Goal: Task Accomplishment & Management: Use online tool/utility

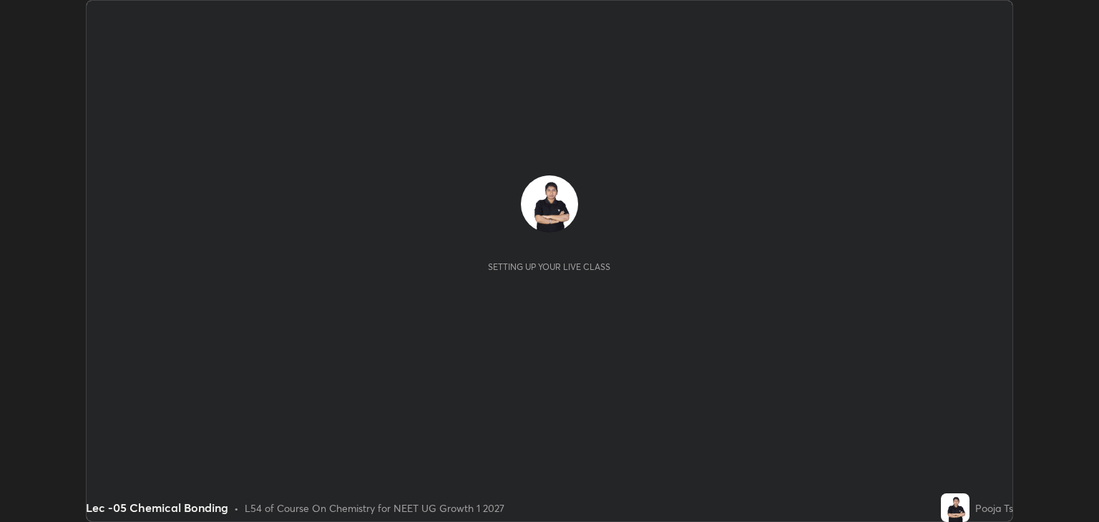
scroll to position [522, 1099]
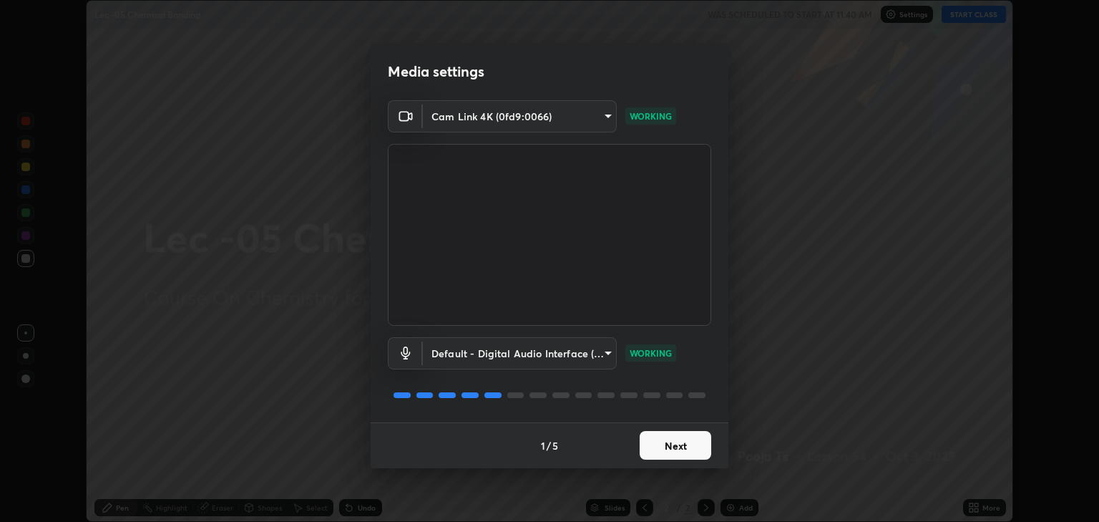
click at [674, 442] on button "Next" at bounding box center [676, 445] width 72 height 29
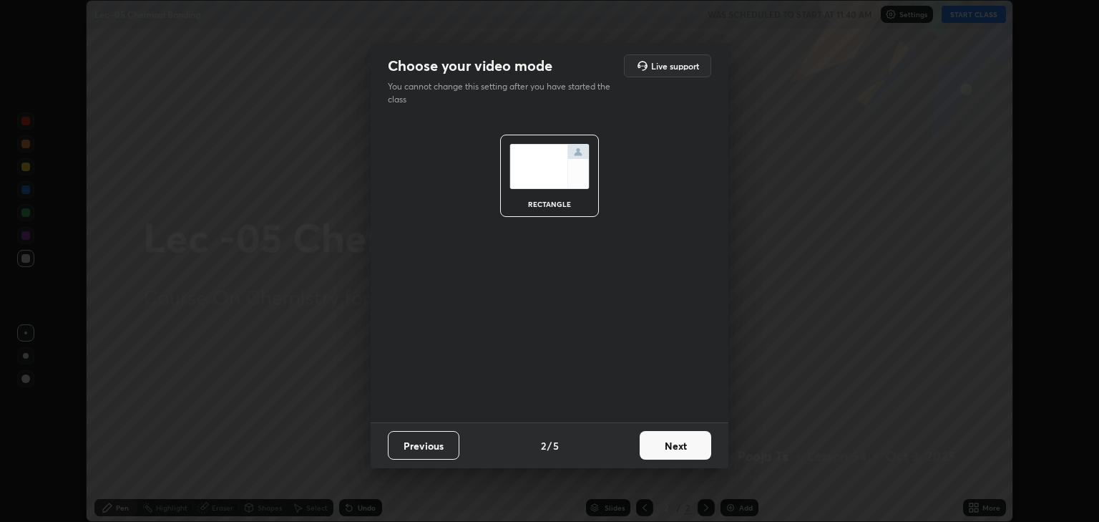
click at [680, 445] on button "Next" at bounding box center [676, 445] width 72 height 29
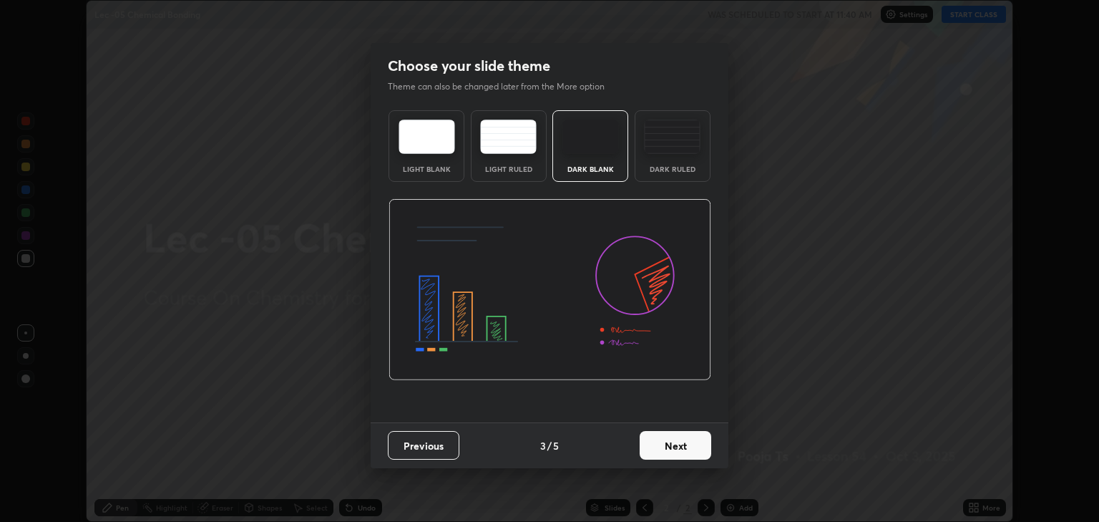
click at [685, 446] on button "Next" at bounding box center [676, 445] width 72 height 29
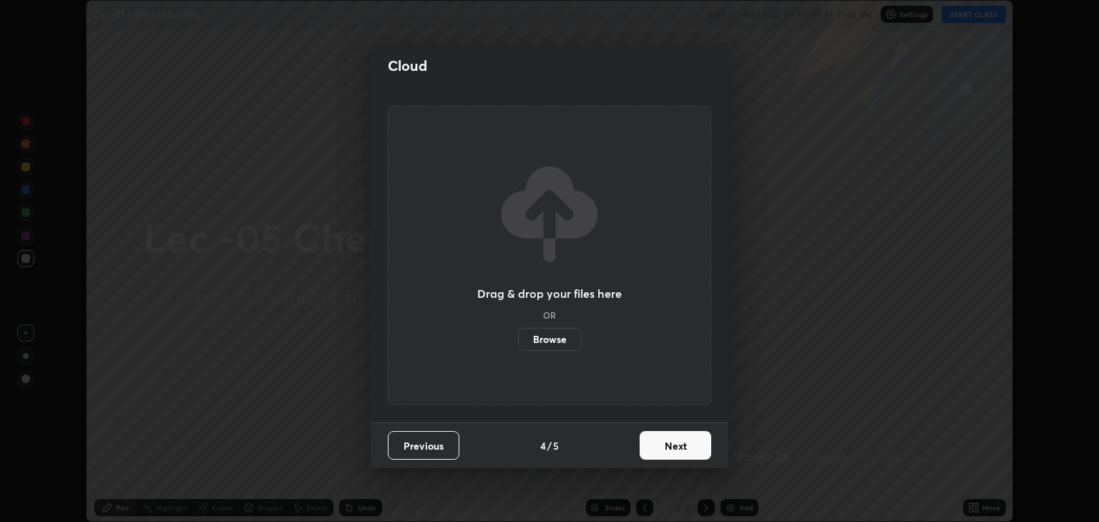
click at [694, 449] on button "Next" at bounding box center [676, 445] width 72 height 29
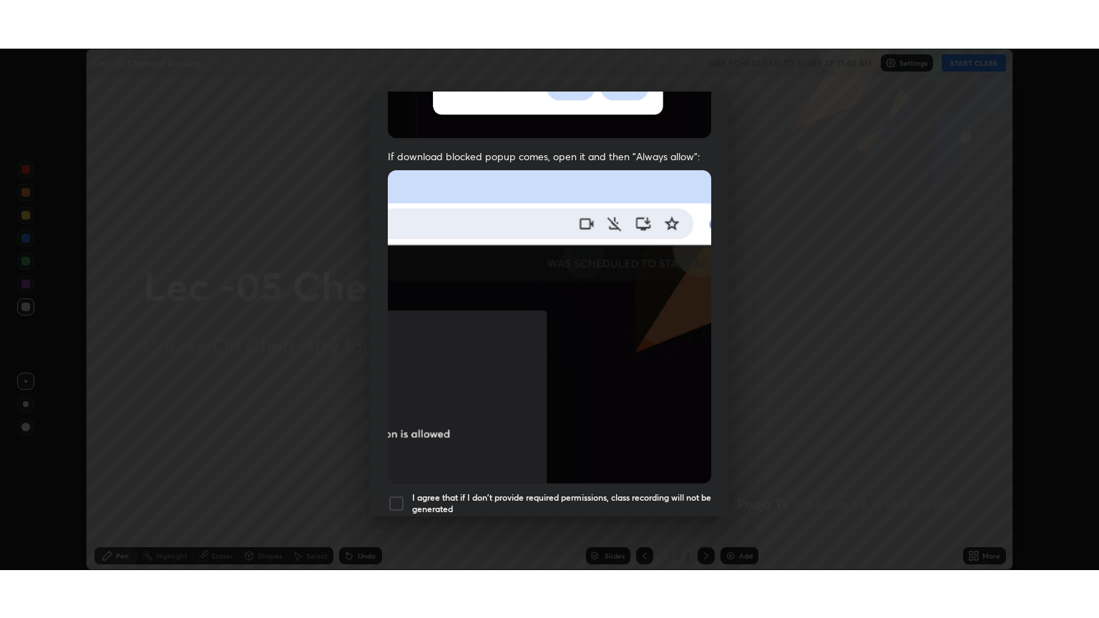
scroll to position [290, 0]
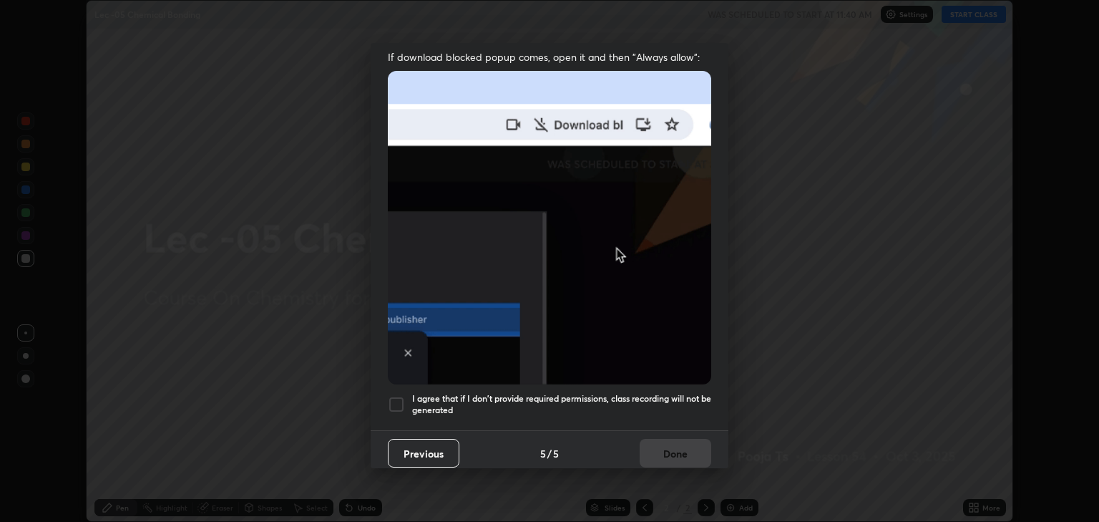
click at [402, 397] on div at bounding box center [396, 404] width 17 height 17
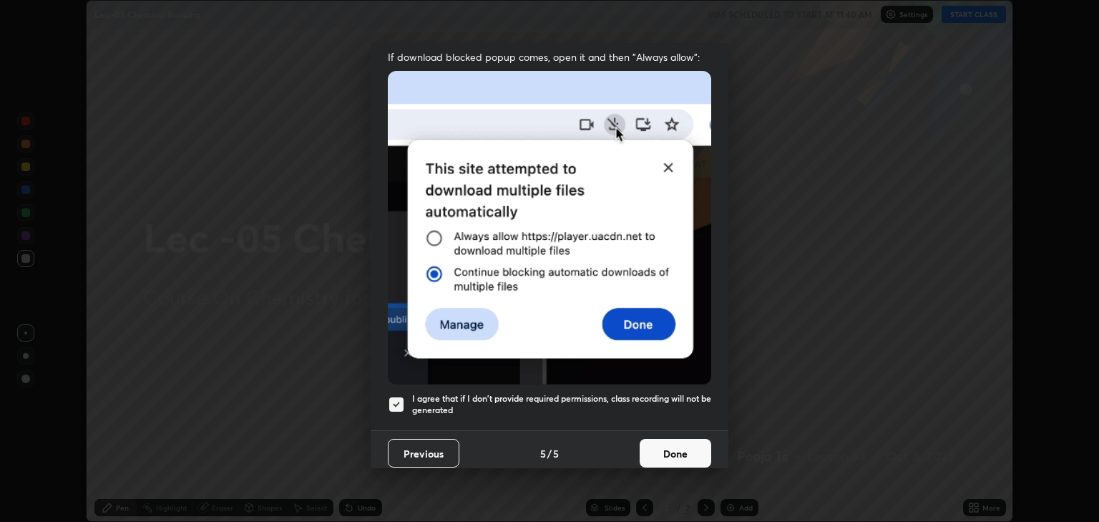
click at [667, 447] on button "Done" at bounding box center [676, 453] width 72 height 29
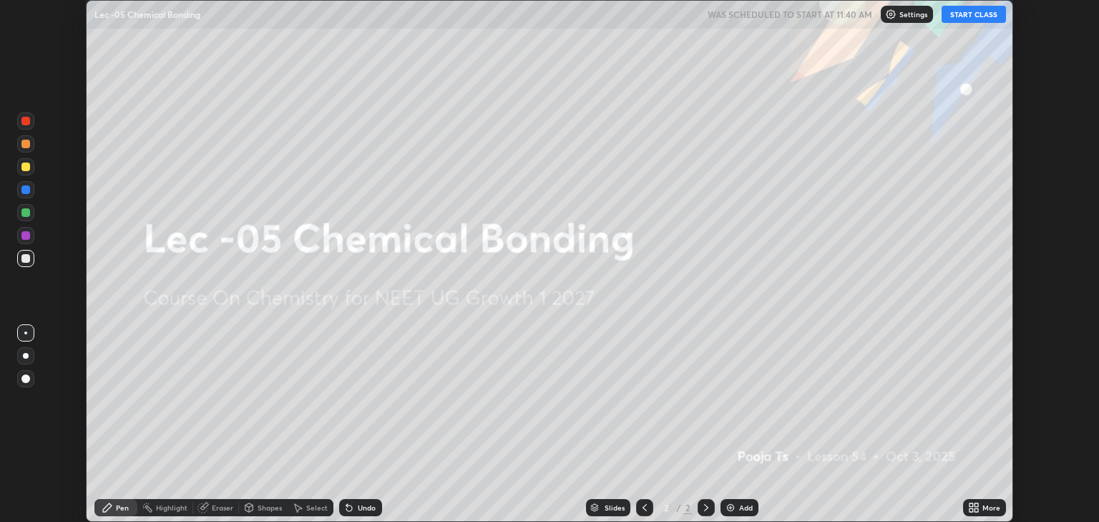
click at [963, 16] on button "START CLASS" at bounding box center [974, 14] width 64 height 17
click at [979, 506] on icon at bounding box center [977, 505] width 4 height 4
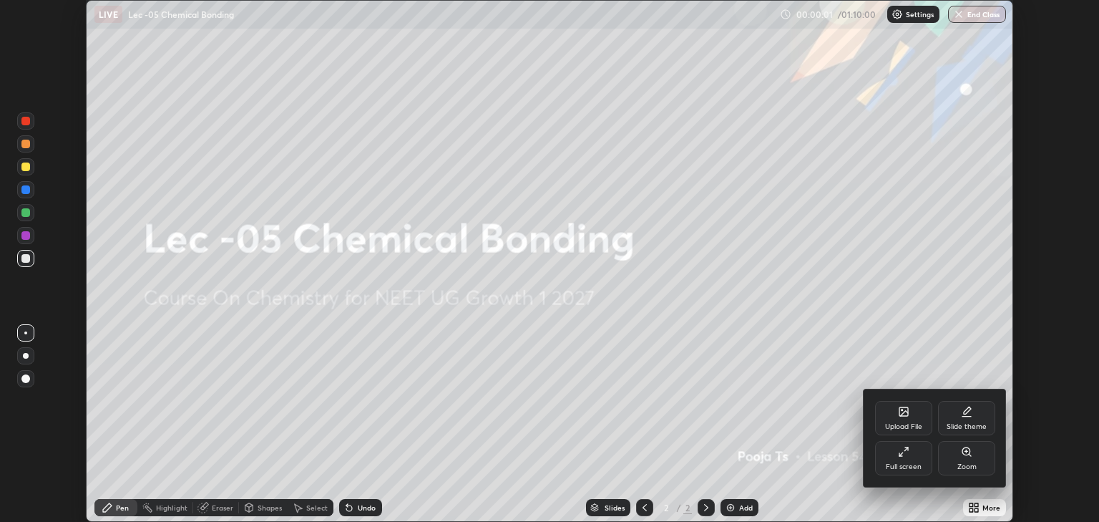
click at [895, 458] on div "Full screen" at bounding box center [903, 458] width 57 height 34
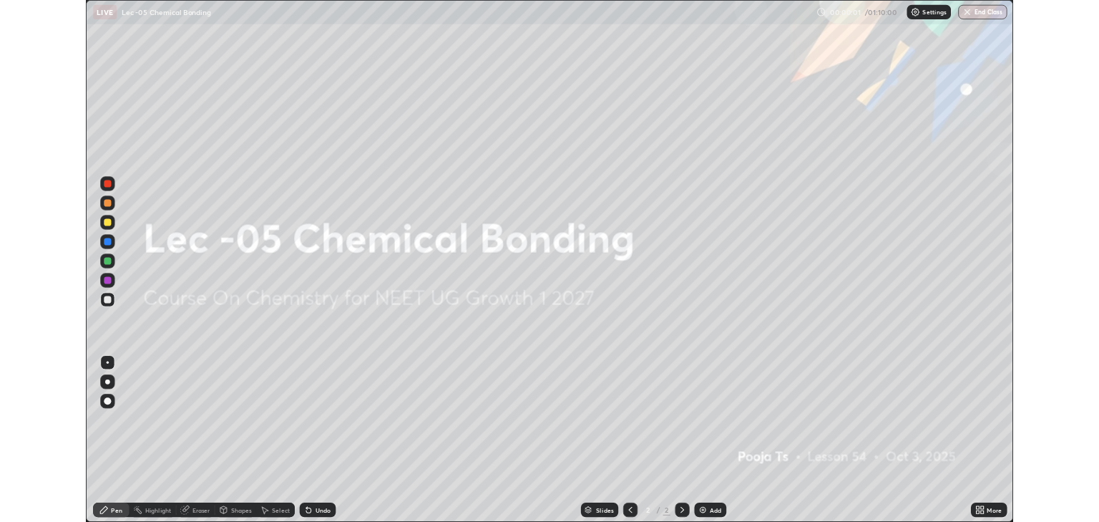
scroll to position [618, 1099]
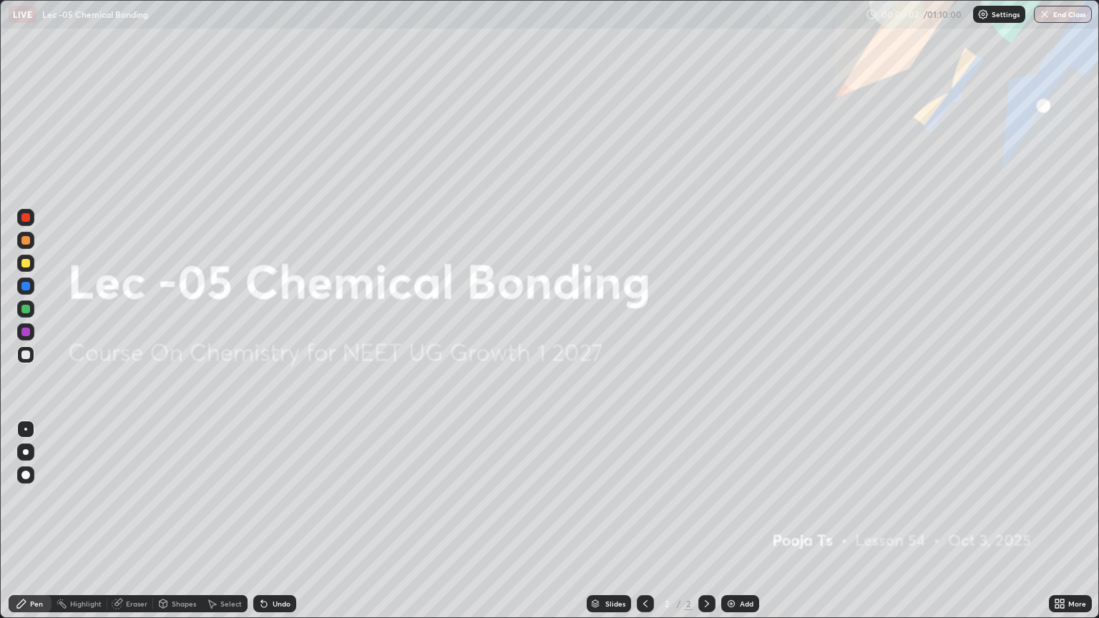
click at [754, 521] on div "Add" at bounding box center [741, 604] width 38 height 17
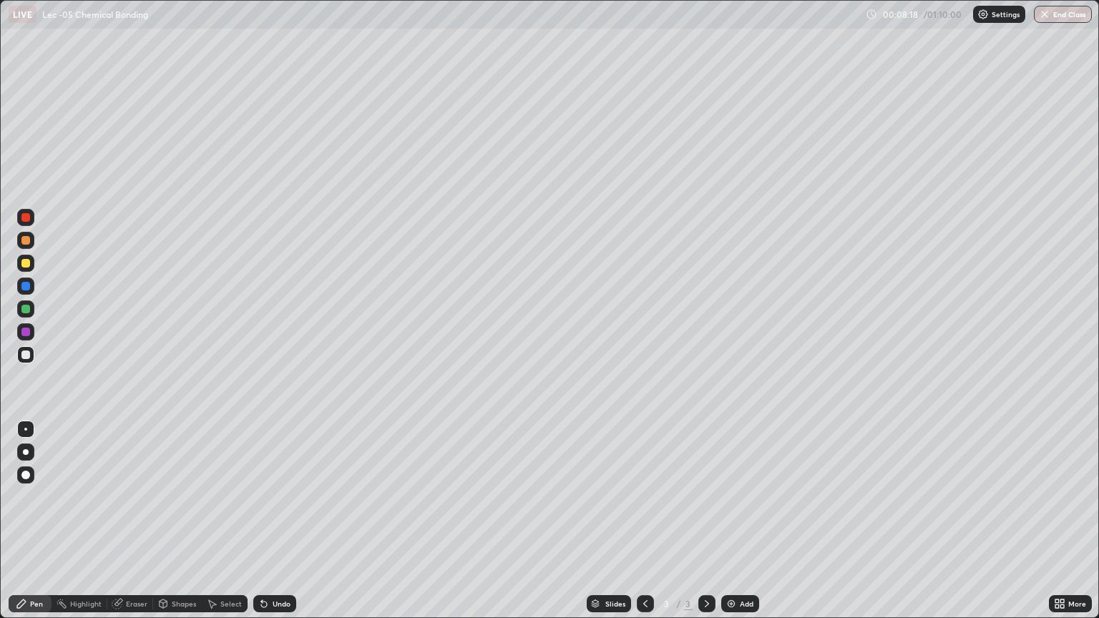
click at [29, 265] on div at bounding box center [25, 263] width 9 height 9
click at [34, 356] on div at bounding box center [25, 354] width 17 height 17
click at [271, 521] on div "Undo" at bounding box center [274, 604] width 43 height 17
click at [273, 521] on div "Undo" at bounding box center [282, 604] width 18 height 7
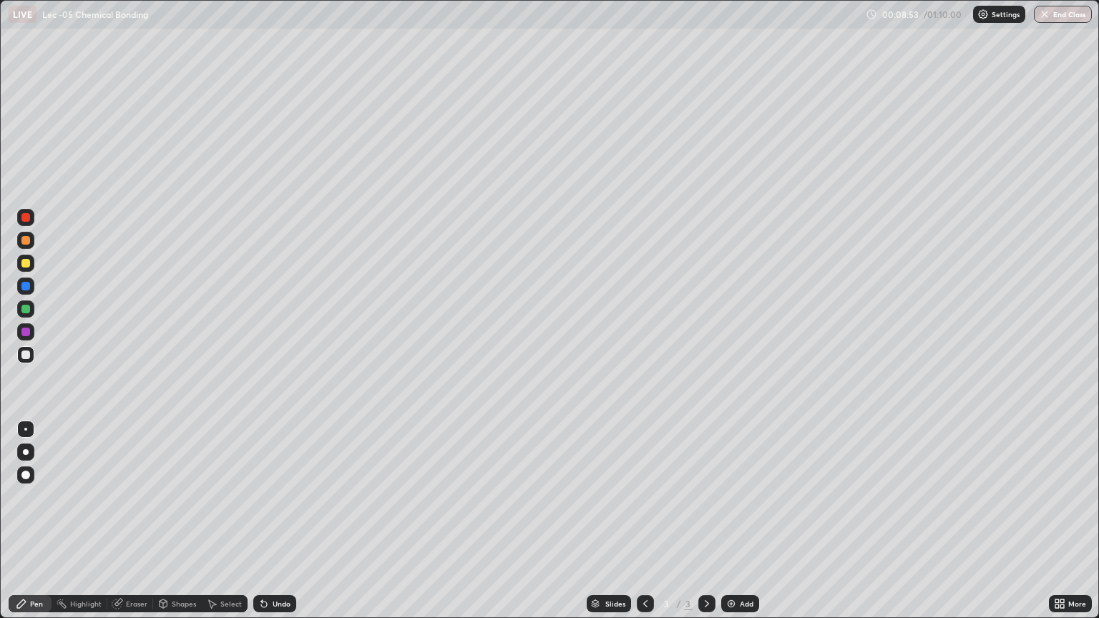
click at [263, 521] on icon at bounding box center [264, 605] width 6 height 6
click at [271, 521] on div "Undo" at bounding box center [274, 604] width 43 height 17
click at [273, 521] on div "Undo" at bounding box center [274, 604] width 43 height 17
click at [276, 521] on div "Undo" at bounding box center [274, 604] width 43 height 17
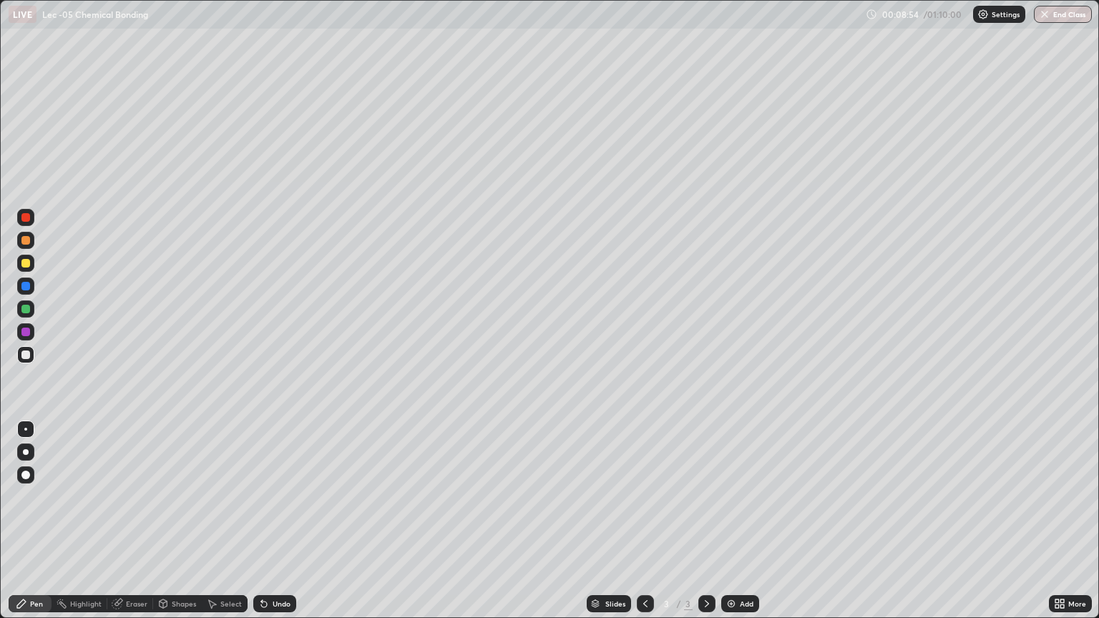
click at [278, 521] on div "Undo" at bounding box center [274, 604] width 43 height 17
click at [281, 521] on div "Undo" at bounding box center [274, 604] width 43 height 17
click at [282, 521] on div "Undo" at bounding box center [274, 604] width 43 height 17
click at [283, 521] on div "Undo" at bounding box center [274, 604] width 43 height 17
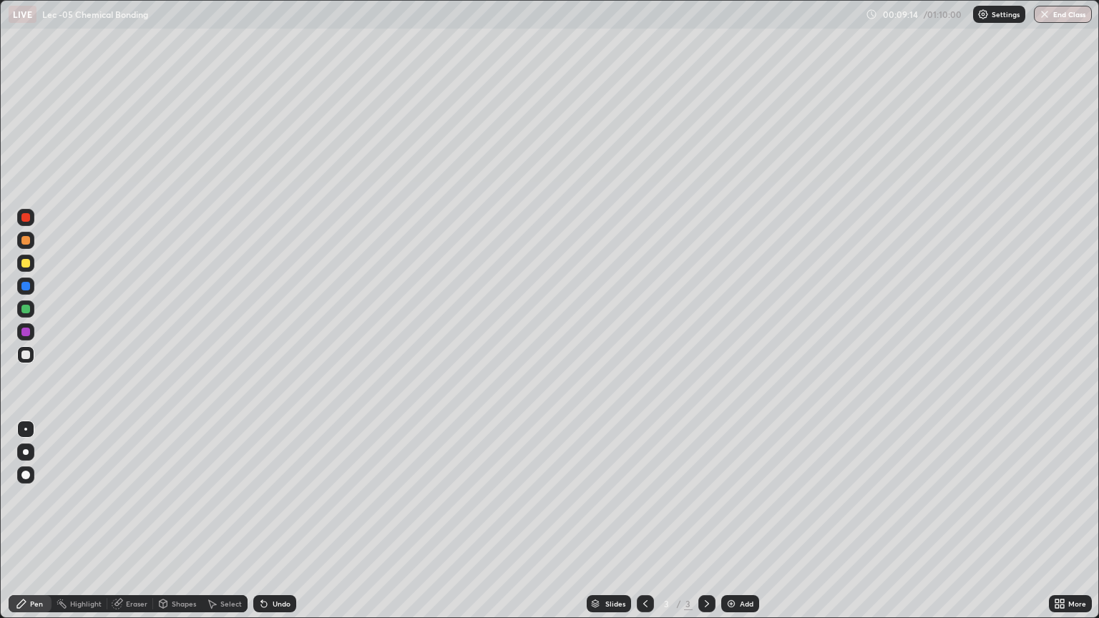
click at [274, 521] on div "Undo" at bounding box center [274, 604] width 43 height 17
click at [31, 267] on div at bounding box center [25, 263] width 17 height 17
click at [735, 521] on div "Add" at bounding box center [741, 604] width 38 height 17
click at [32, 243] on div at bounding box center [25, 240] width 17 height 17
click at [31, 359] on div at bounding box center [25, 354] width 17 height 17
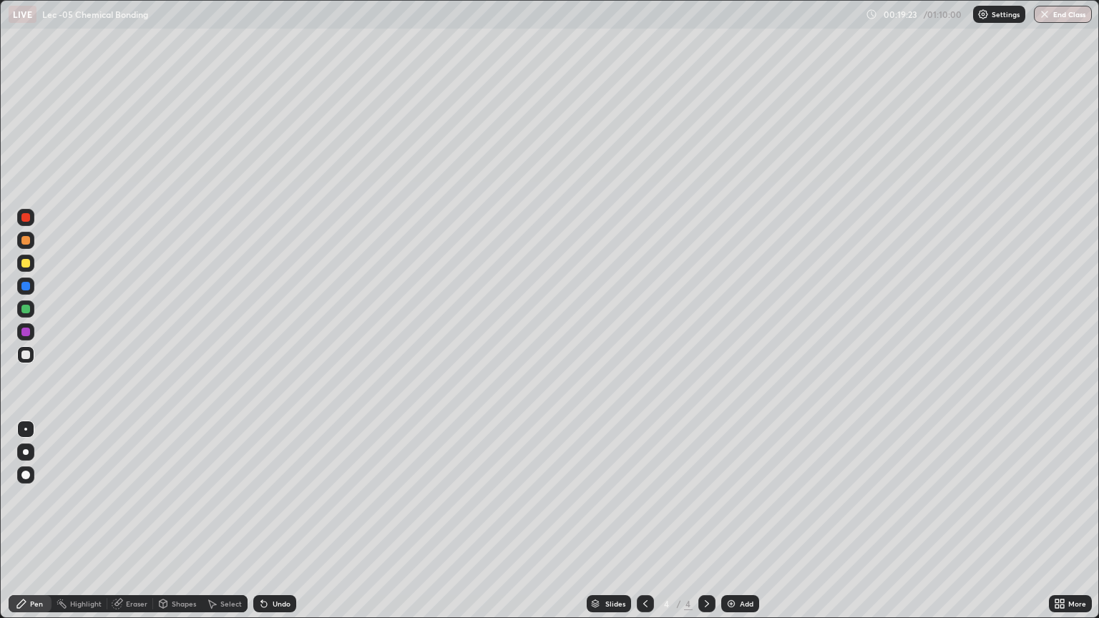
click at [225, 521] on div "Select" at bounding box center [230, 604] width 21 height 7
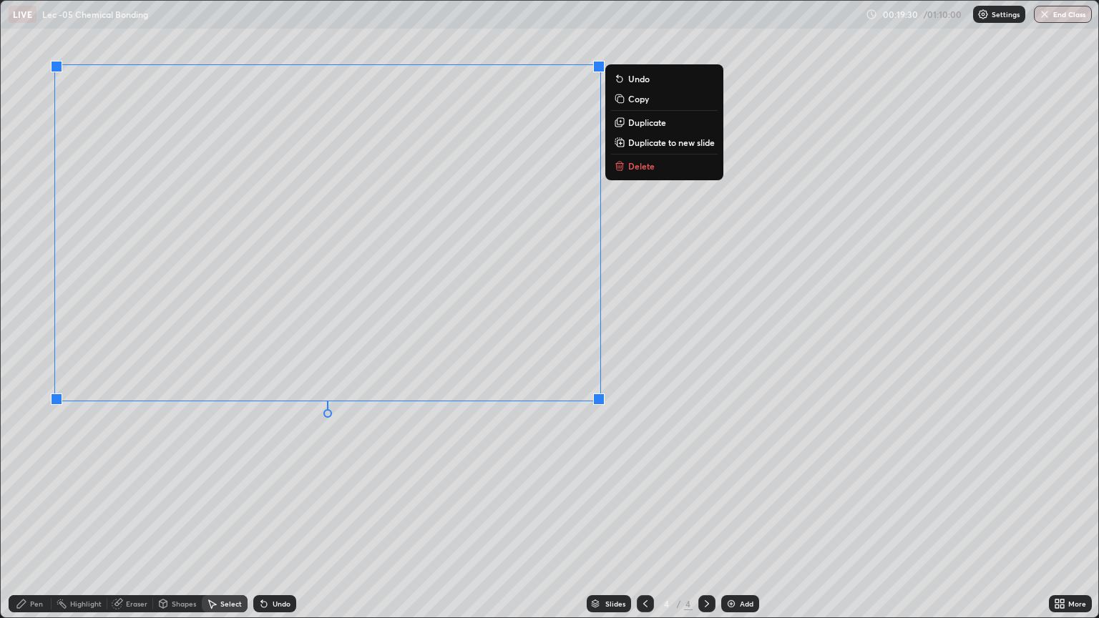
click at [35, 521] on div "Pen" at bounding box center [30, 604] width 43 height 17
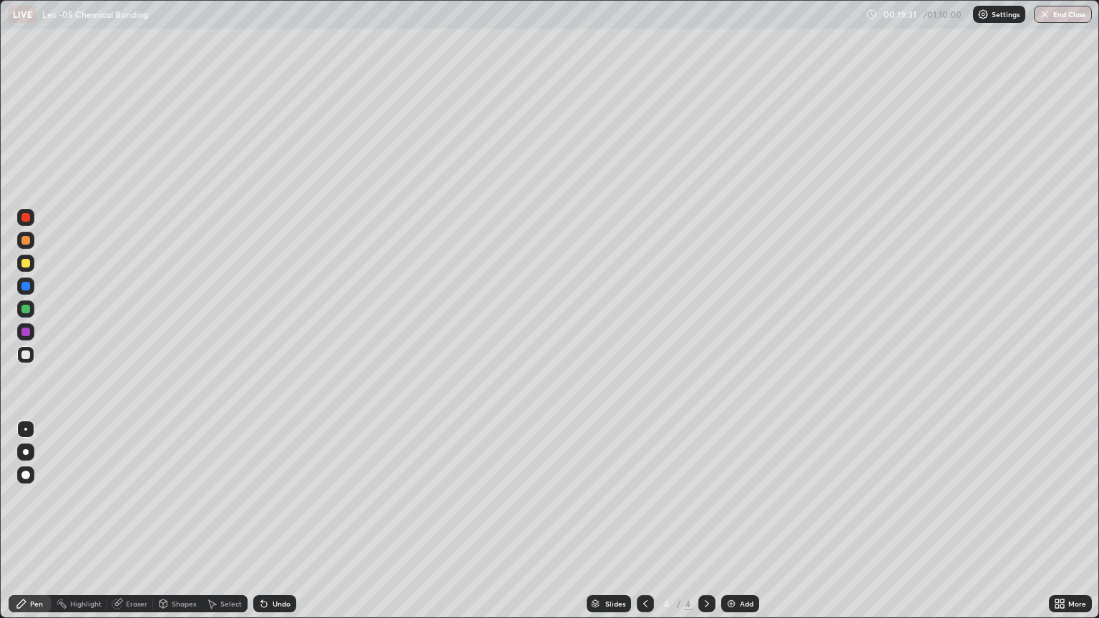
click at [28, 246] on div at bounding box center [25, 240] width 17 height 17
click at [463, 521] on div "Slides 4 / 4 Add" at bounding box center [672, 604] width 753 height 29
click at [731, 521] on img at bounding box center [731, 603] width 11 height 11
click at [31, 358] on div at bounding box center [25, 354] width 17 height 17
click at [262, 521] on icon at bounding box center [264, 605] width 6 height 6
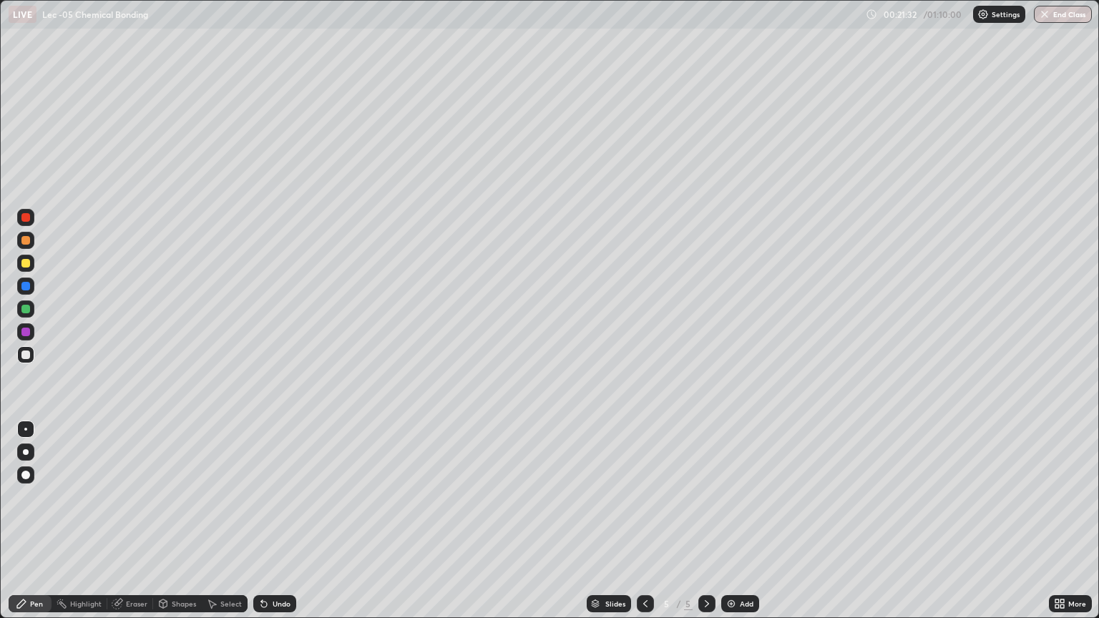
click at [273, 521] on div "Undo" at bounding box center [274, 604] width 43 height 17
click at [265, 521] on div "Undo" at bounding box center [274, 604] width 43 height 17
click at [262, 521] on icon at bounding box center [264, 605] width 6 height 6
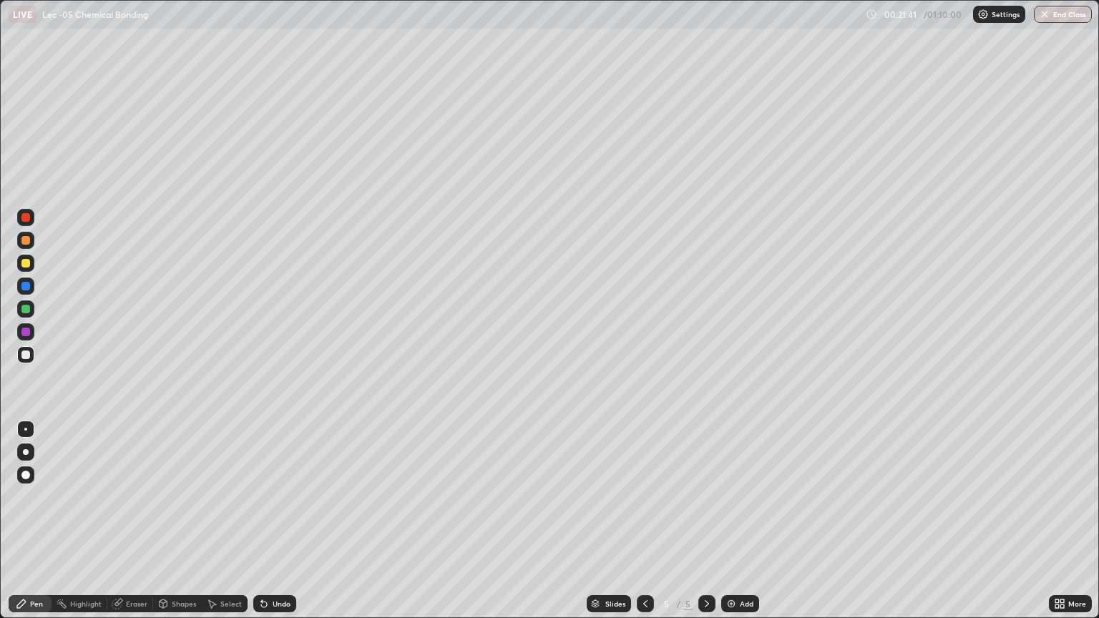
click at [265, 521] on icon at bounding box center [264, 605] width 6 height 6
click at [212, 521] on icon at bounding box center [211, 603] width 11 height 11
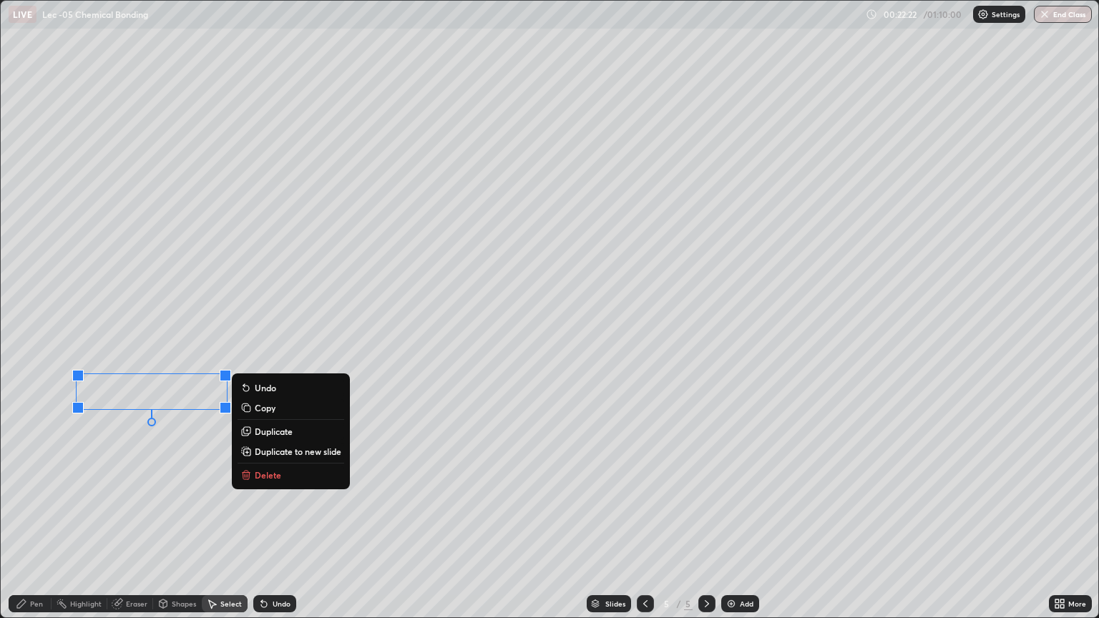
click at [85, 423] on div "0 ° Undo Copy Duplicate Duplicate to new slide Delete" at bounding box center [550, 309] width 1098 height 617
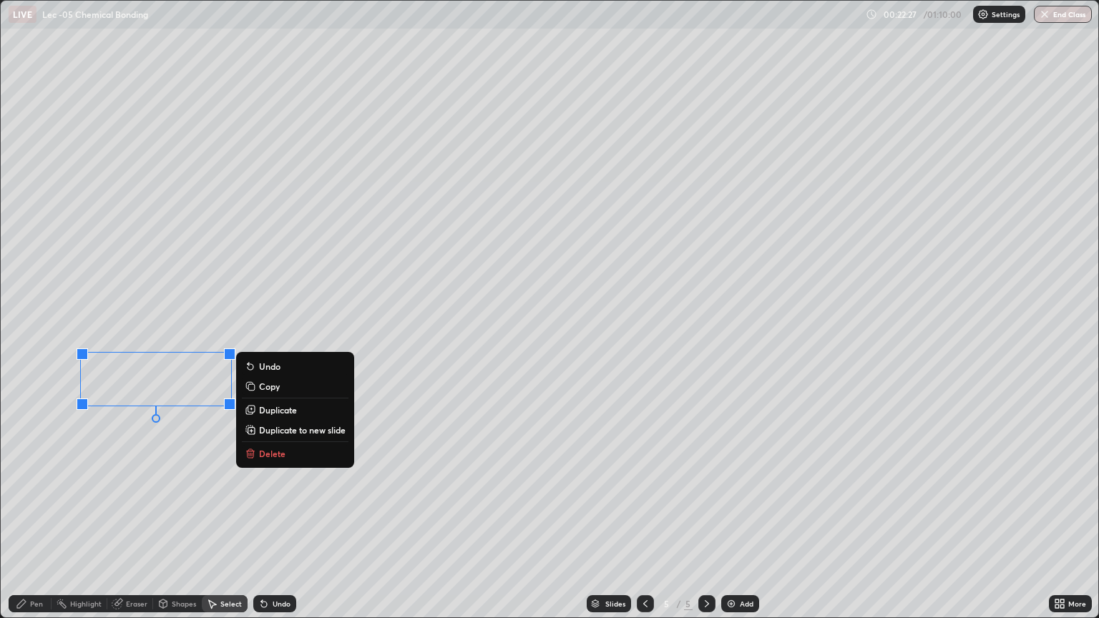
click at [170, 432] on div "0 ° Undo Copy Duplicate Duplicate to new slide Delete" at bounding box center [550, 309] width 1098 height 617
click at [157, 521] on div "0 ° Undo Copy Duplicate Duplicate to new slide Delete" at bounding box center [550, 309] width 1098 height 617
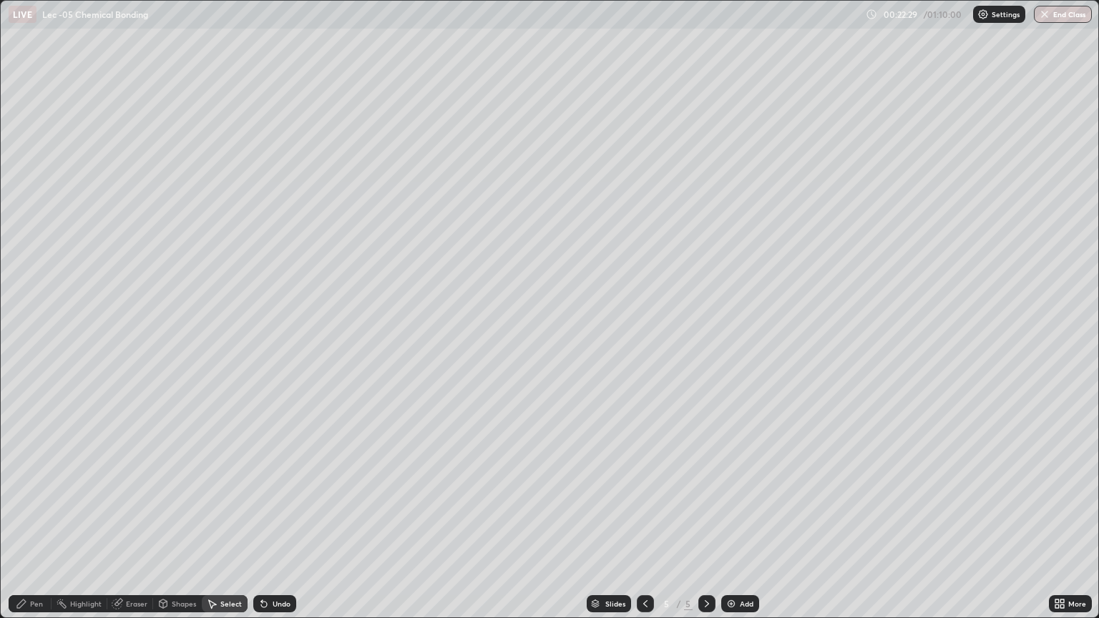
click at [123, 521] on div "Eraser" at bounding box center [130, 604] width 46 height 17
click at [22, 521] on icon at bounding box center [21, 604] width 9 height 9
click at [637, 521] on div at bounding box center [645, 604] width 17 height 17
click at [705, 521] on icon at bounding box center [706, 603] width 11 height 11
click at [165, 521] on icon at bounding box center [164, 603] width 8 height 2
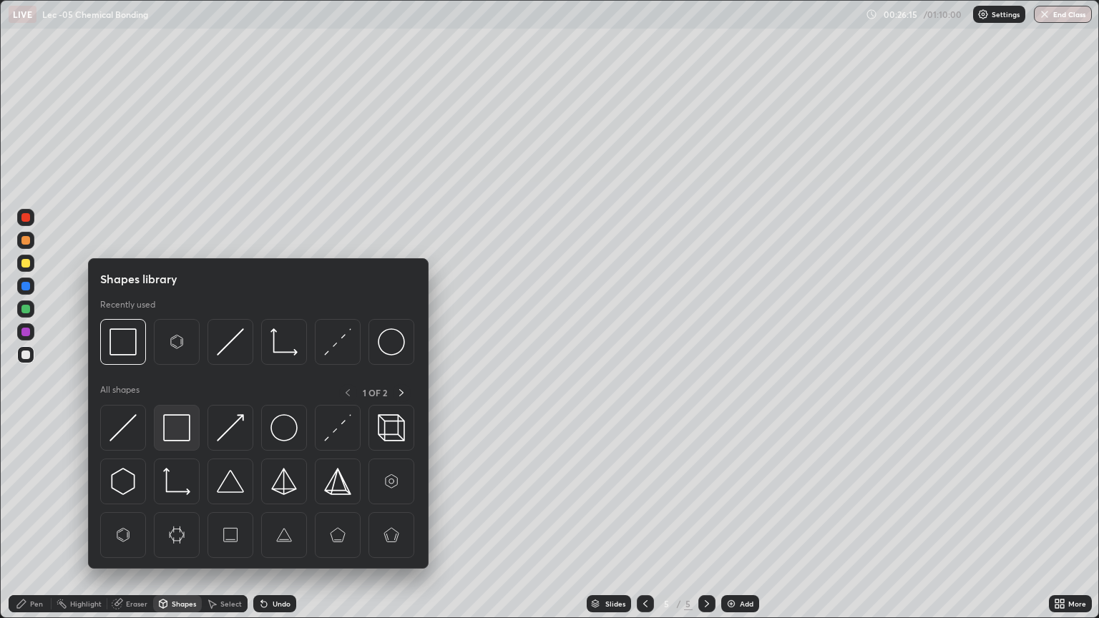
click at [173, 422] on img at bounding box center [176, 427] width 27 height 27
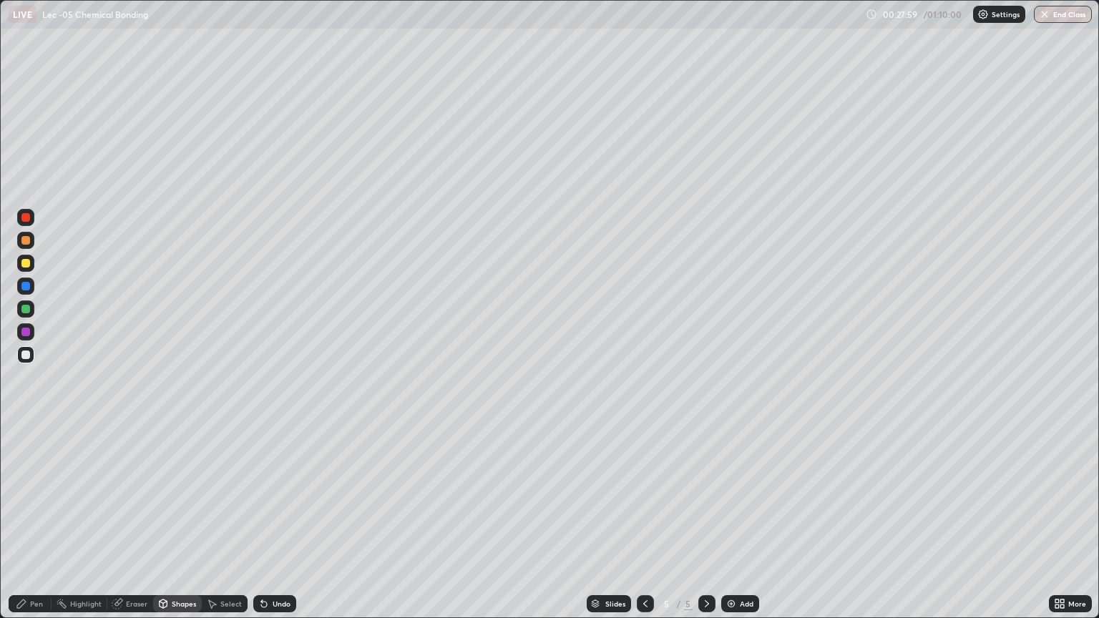
click at [644, 521] on icon at bounding box center [645, 603] width 11 height 11
click at [275, 521] on div "Undo" at bounding box center [274, 604] width 43 height 17
click at [269, 521] on div "Undo" at bounding box center [274, 604] width 43 height 17
click at [30, 521] on div "Pen" at bounding box center [36, 604] width 13 height 7
click at [32, 266] on div at bounding box center [25, 263] width 17 height 17
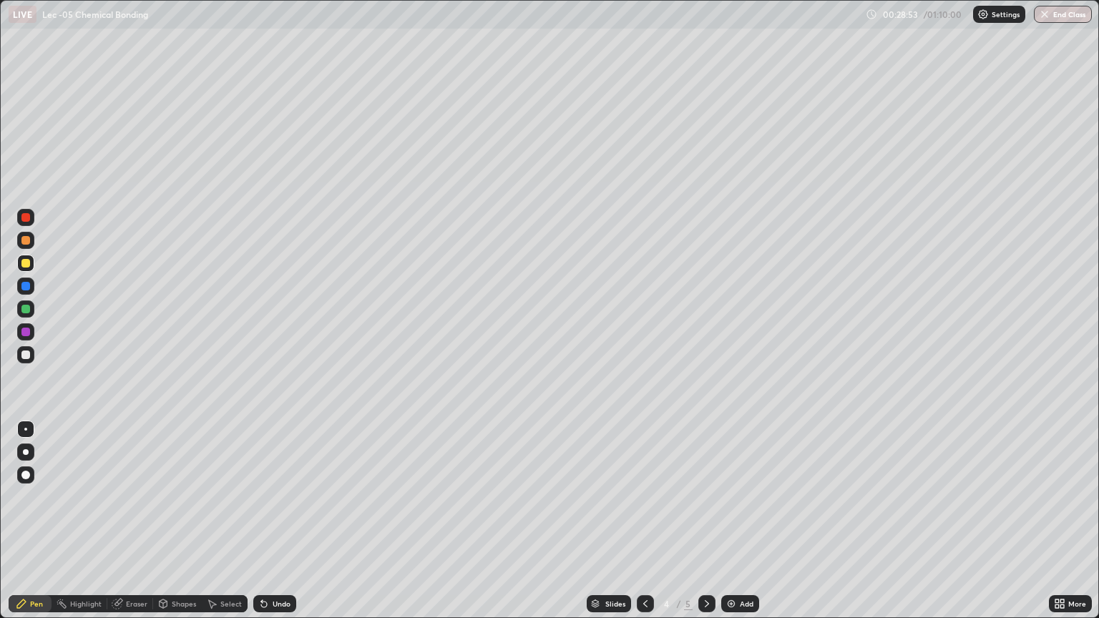
click at [132, 521] on div "Eraser" at bounding box center [136, 604] width 21 height 7
click at [41, 521] on div "Pen" at bounding box center [30, 604] width 43 height 17
click at [31, 242] on div at bounding box center [25, 240] width 17 height 17
click at [27, 265] on div at bounding box center [25, 263] width 9 height 9
click at [734, 521] on img at bounding box center [731, 603] width 11 height 11
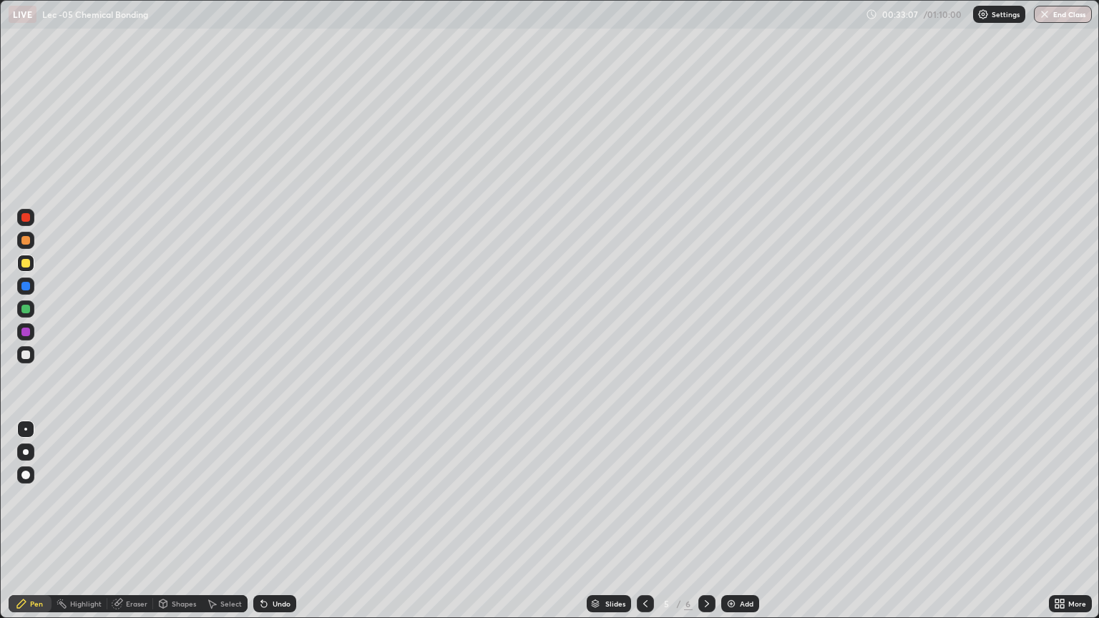
click at [31, 359] on div at bounding box center [25, 354] width 17 height 17
click at [27, 262] on div at bounding box center [25, 263] width 9 height 9
click at [30, 356] on div at bounding box center [25, 354] width 17 height 17
click at [31, 263] on div at bounding box center [25, 263] width 17 height 17
click at [29, 359] on div at bounding box center [25, 354] width 17 height 17
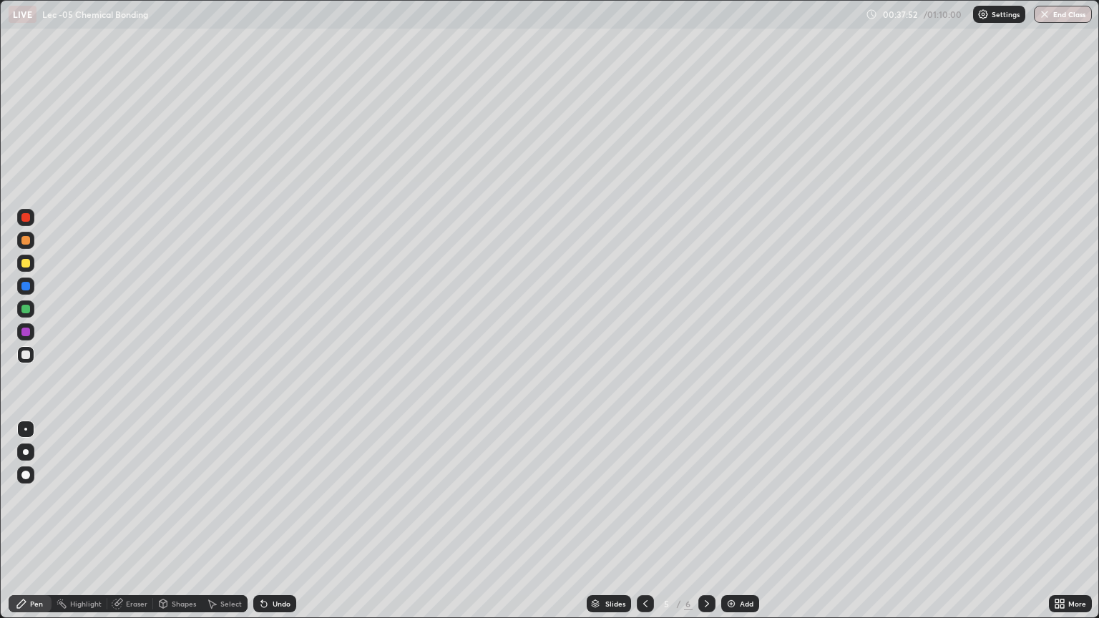
click at [178, 521] on div "Shapes" at bounding box center [184, 604] width 24 height 7
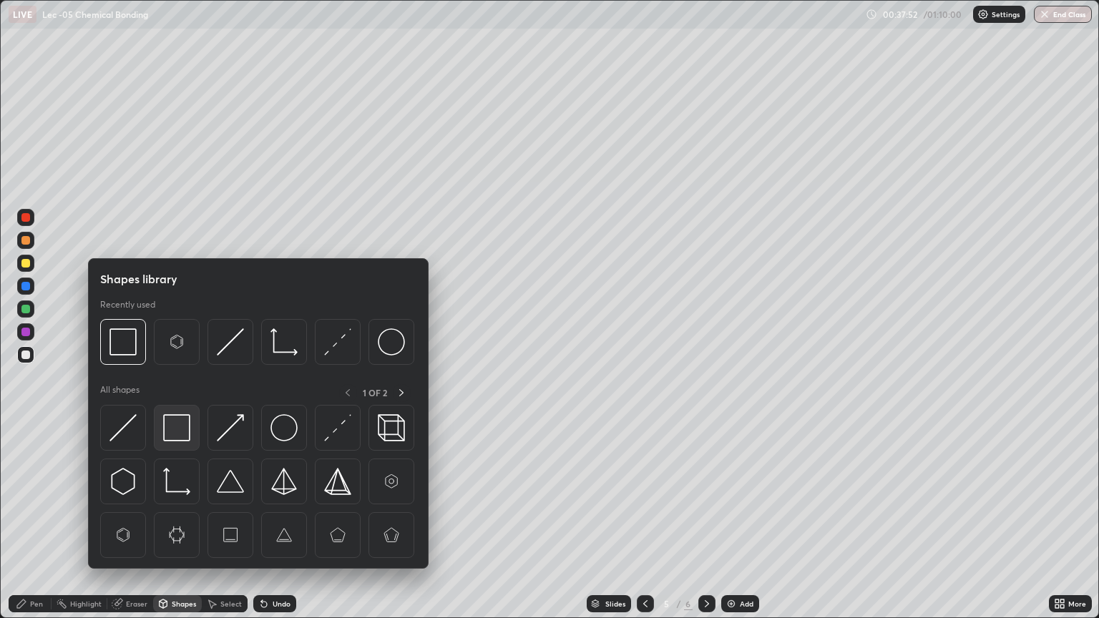
click at [175, 445] on div at bounding box center [177, 428] width 46 height 46
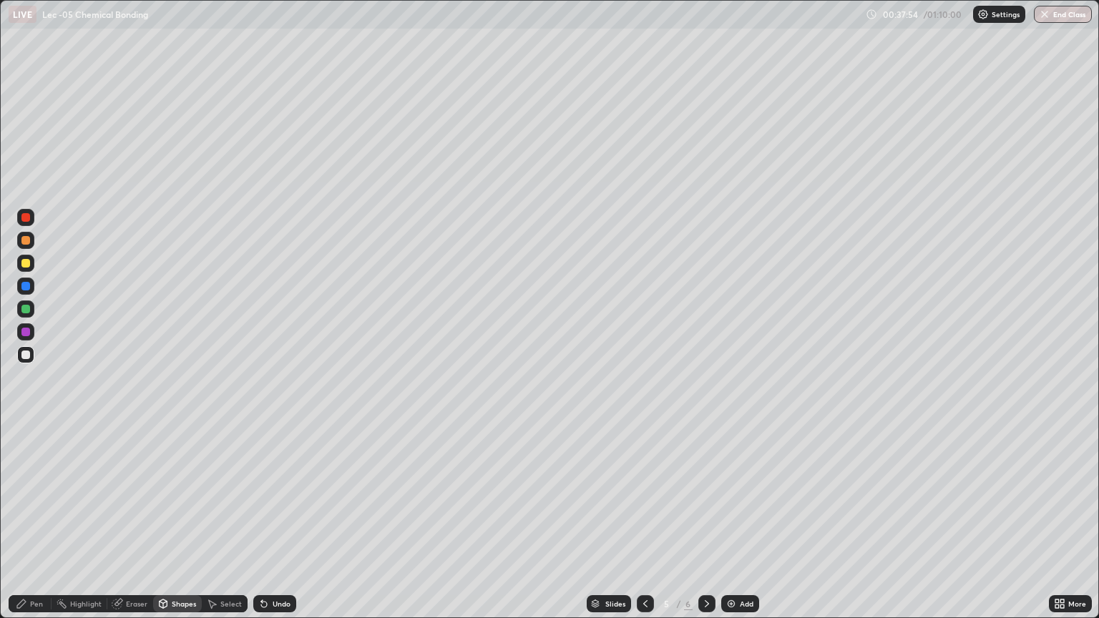
click at [31, 312] on div at bounding box center [25, 309] width 17 height 17
click at [261, 521] on icon at bounding box center [261, 601] width 1 height 1
click at [30, 521] on div "Pen" at bounding box center [36, 604] width 13 height 7
click at [266, 521] on icon at bounding box center [263, 603] width 11 height 11
click at [177, 521] on div "Shapes" at bounding box center [177, 604] width 49 height 17
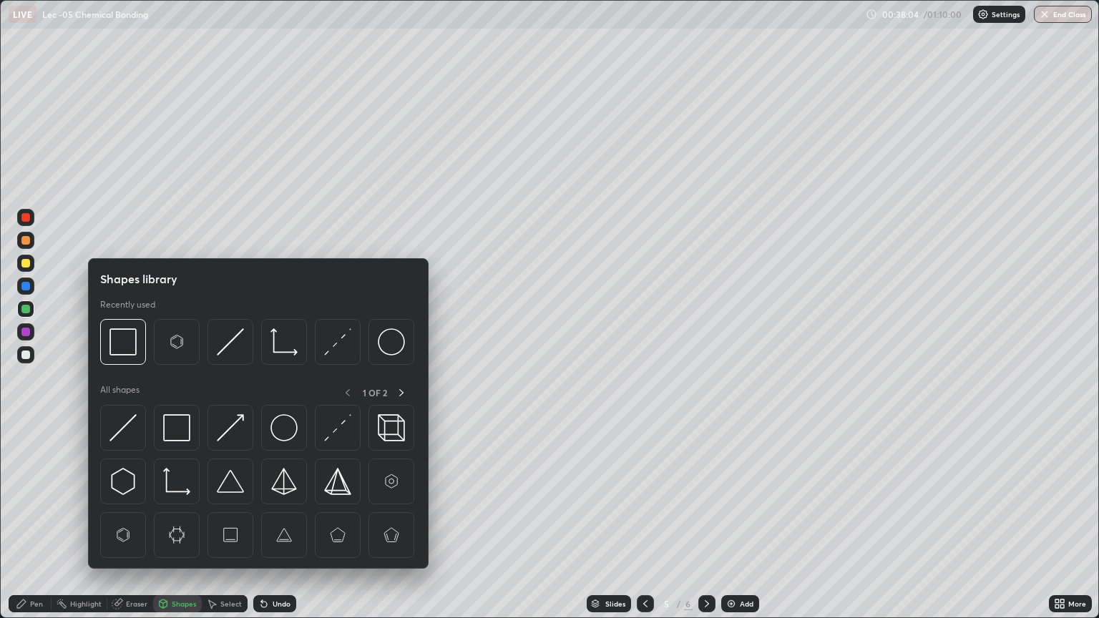
click at [178, 429] on img at bounding box center [176, 427] width 27 height 27
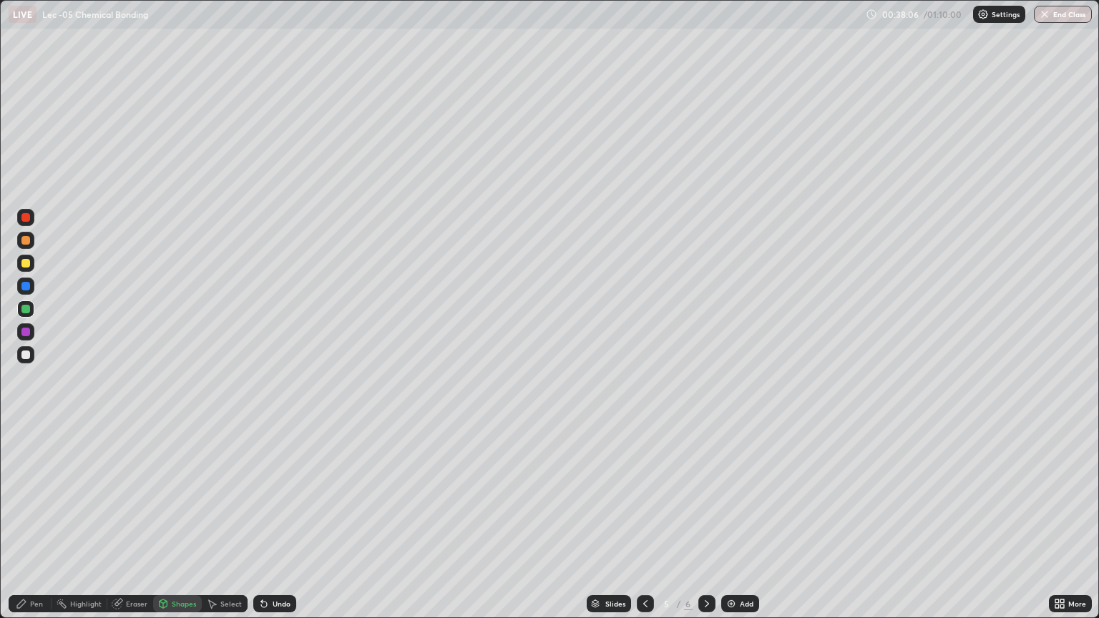
click at [273, 521] on div "Undo" at bounding box center [282, 604] width 18 height 7
click at [24, 521] on icon at bounding box center [21, 604] width 9 height 9
click at [220, 521] on div "Select" at bounding box center [230, 604] width 21 height 7
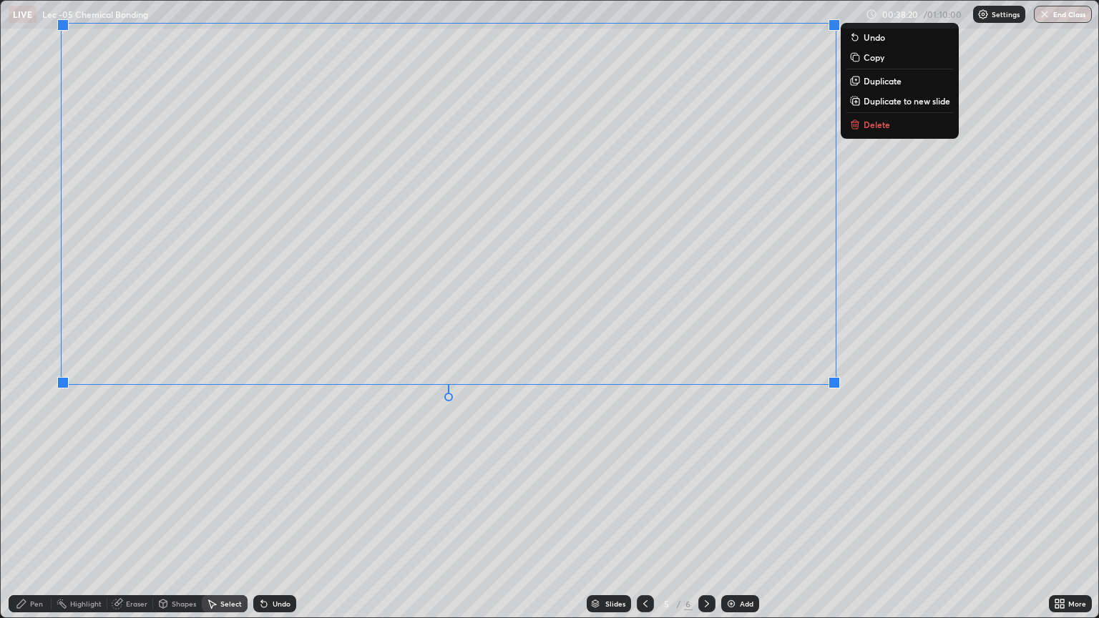
click at [43, 521] on div "Pen" at bounding box center [30, 604] width 43 height 17
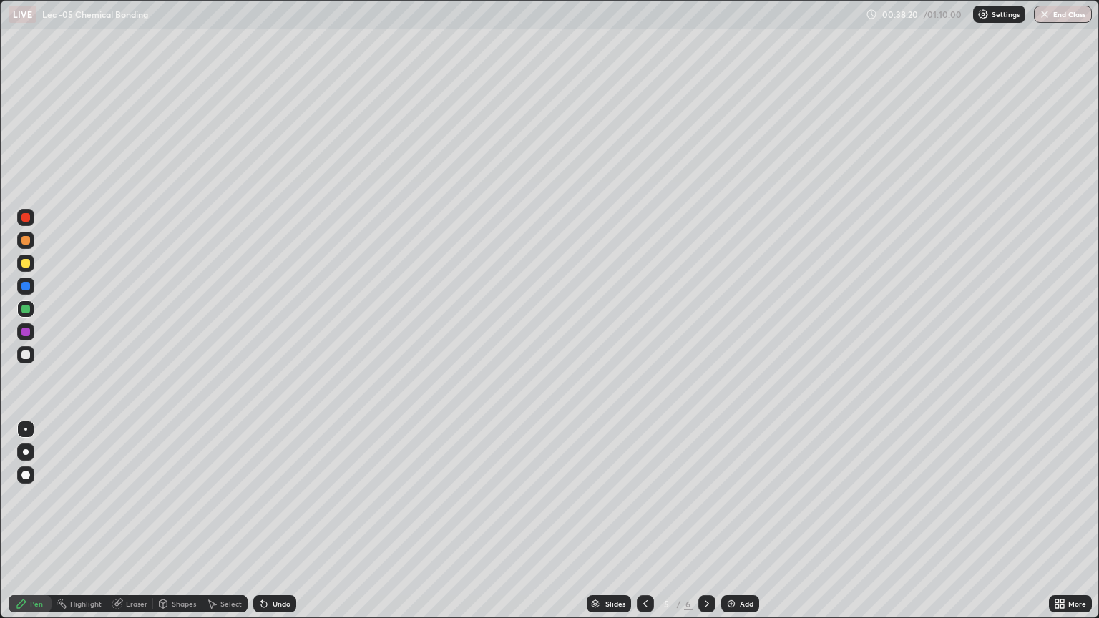
click at [24, 355] on div at bounding box center [25, 355] width 9 height 9
click at [263, 521] on icon at bounding box center [264, 605] width 6 height 6
click at [259, 521] on div "Undo" at bounding box center [274, 604] width 43 height 17
click at [258, 521] on div "Undo" at bounding box center [274, 604] width 43 height 17
click at [258, 521] on icon at bounding box center [263, 603] width 11 height 11
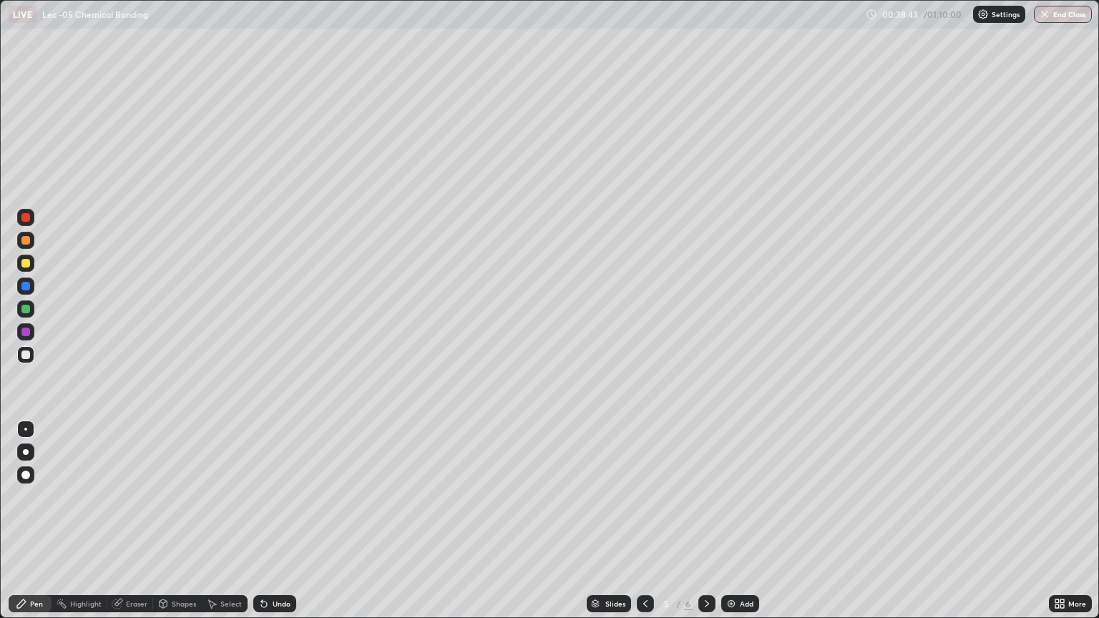
click at [260, 521] on icon at bounding box center [263, 603] width 11 height 11
click at [225, 521] on div "Select" at bounding box center [225, 604] width 46 height 17
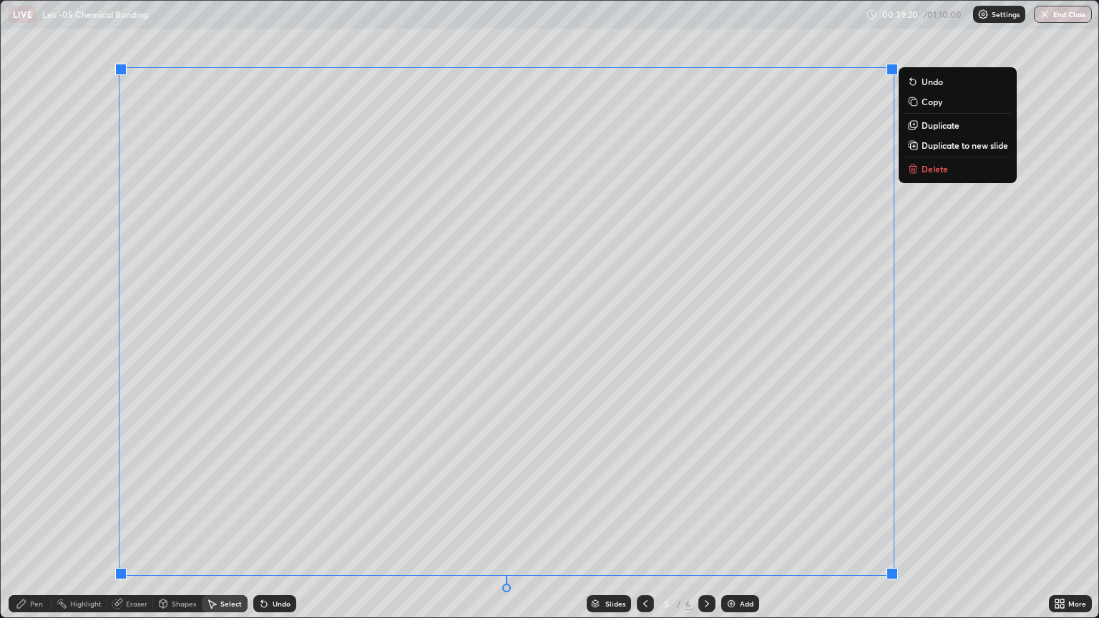
click at [985, 521] on div "0 ° Undo Copy Duplicate Duplicate to new slide Delete" at bounding box center [550, 309] width 1098 height 617
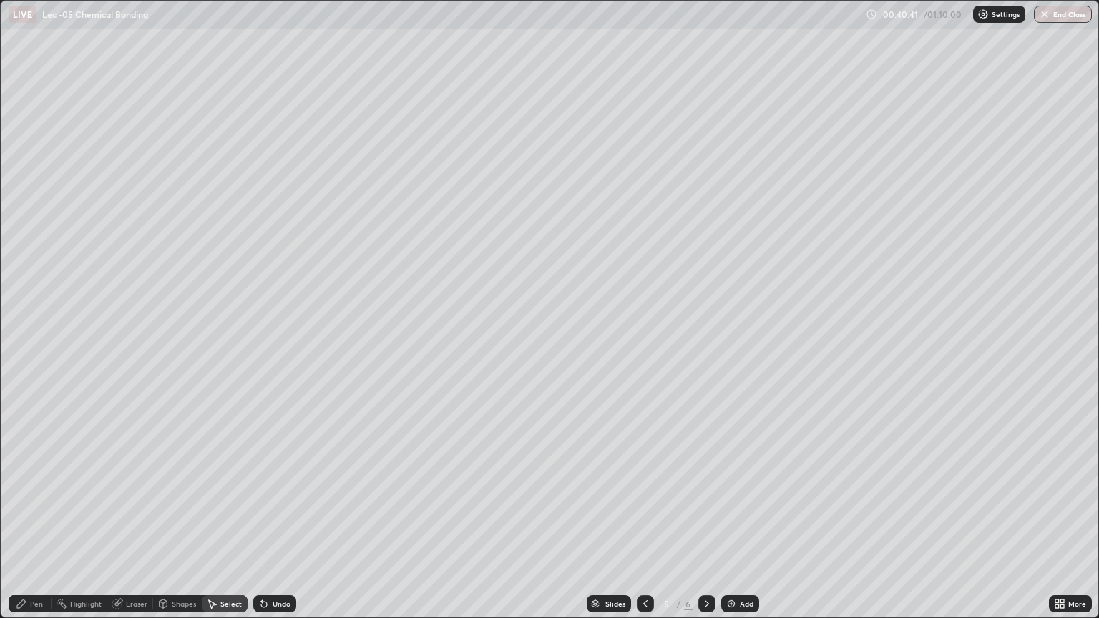
click at [733, 521] on img at bounding box center [731, 603] width 11 height 11
click at [36, 521] on div "Pen" at bounding box center [36, 604] width 13 height 7
click at [262, 521] on icon at bounding box center [264, 605] width 6 height 6
click at [167, 521] on div "Shapes" at bounding box center [177, 604] width 49 height 17
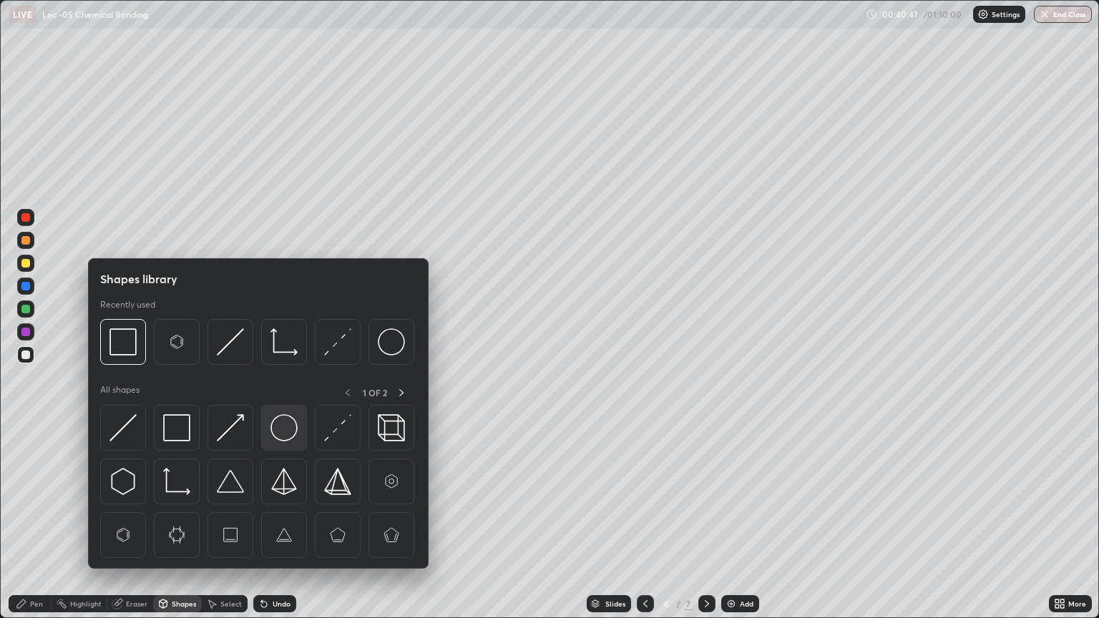
click at [279, 431] on img at bounding box center [284, 427] width 27 height 27
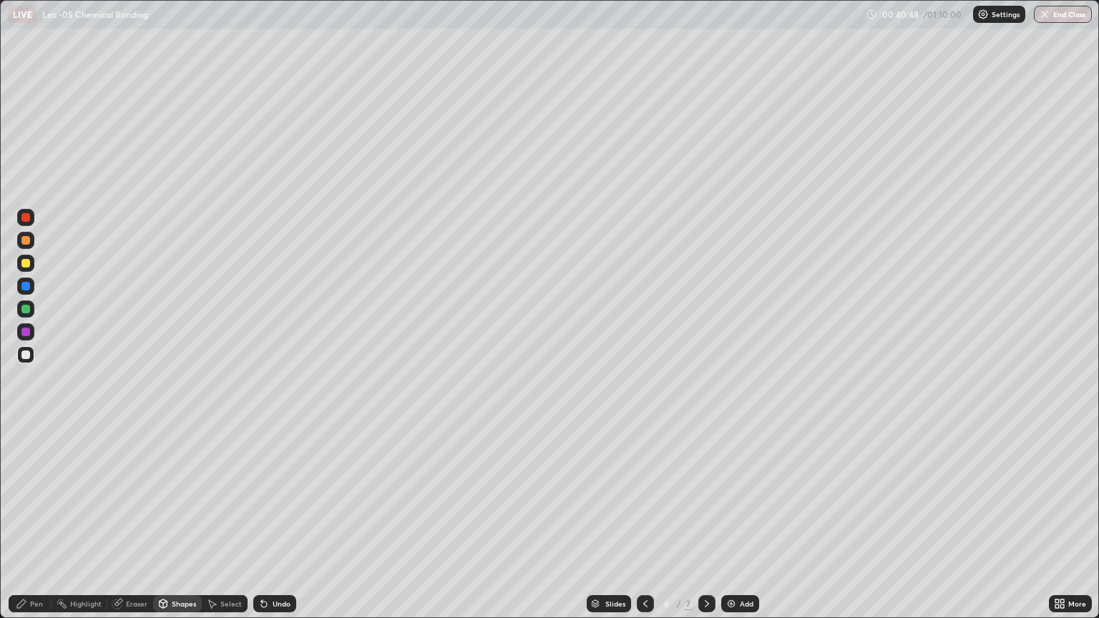
click at [263, 521] on div "Undo" at bounding box center [274, 604] width 43 height 17
click at [42, 521] on div "Pen" at bounding box center [36, 604] width 13 height 7
click at [31, 245] on div at bounding box center [25, 240] width 17 height 17
click at [281, 521] on div "Undo" at bounding box center [282, 604] width 18 height 7
click at [285, 521] on div "Undo" at bounding box center [282, 604] width 18 height 7
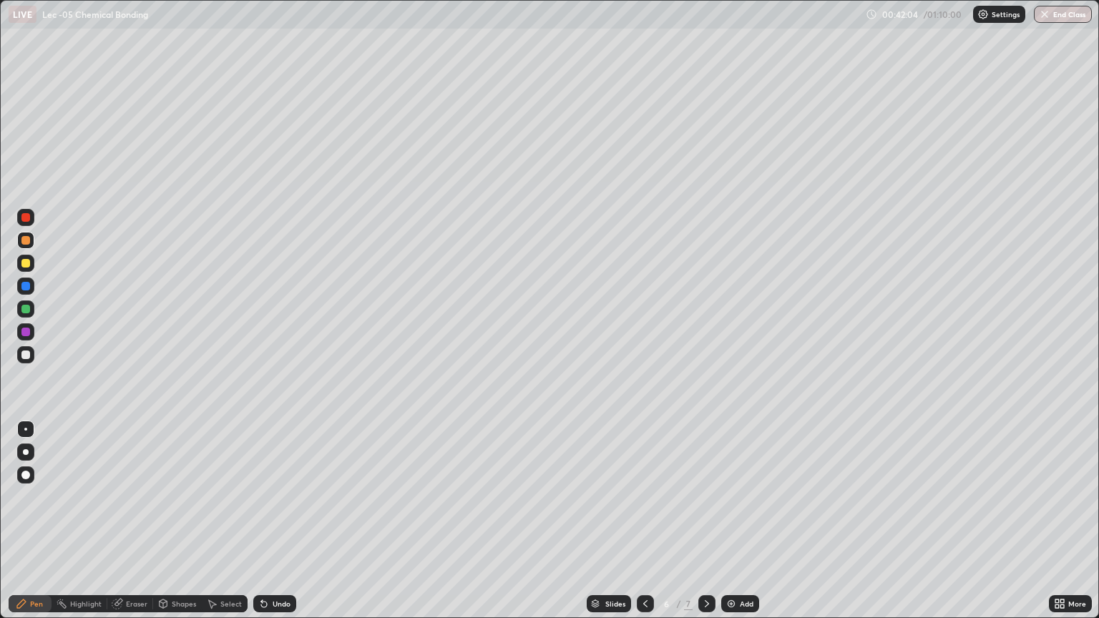
click at [275, 521] on div "Undo" at bounding box center [274, 604] width 43 height 17
click at [276, 521] on div "Undo" at bounding box center [274, 604] width 43 height 17
click at [278, 521] on div "Undo" at bounding box center [274, 604] width 43 height 17
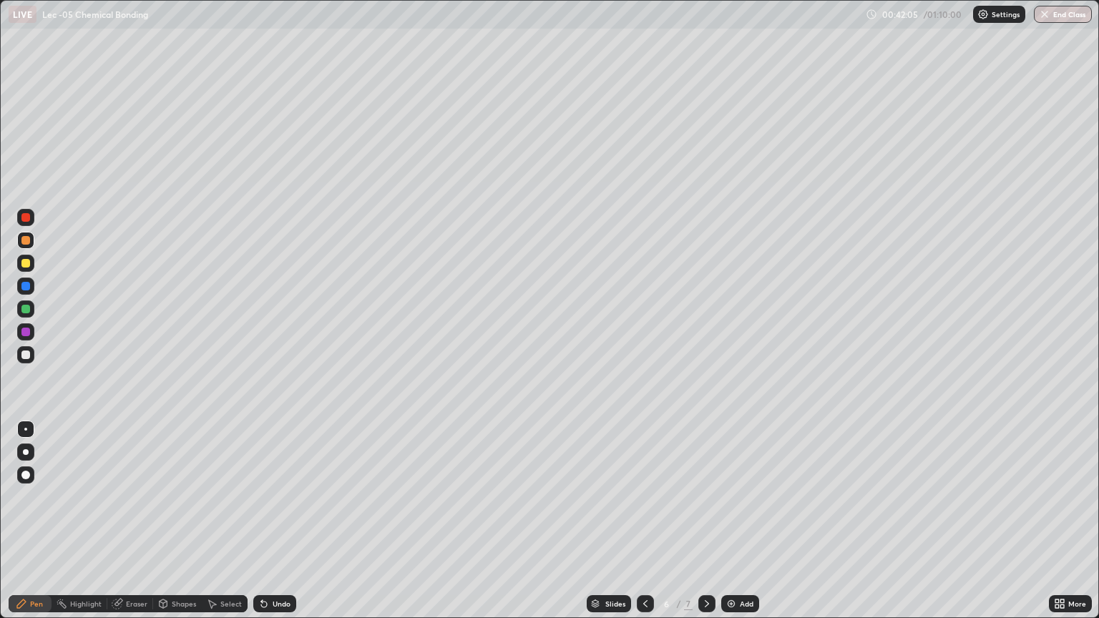
click at [278, 521] on div "Undo" at bounding box center [272, 604] width 49 height 29
click at [273, 521] on div "Undo" at bounding box center [282, 604] width 18 height 7
click at [269, 521] on div "Undo" at bounding box center [274, 604] width 43 height 17
click at [270, 521] on div "Undo" at bounding box center [274, 604] width 43 height 17
click at [222, 521] on div "Select" at bounding box center [230, 604] width 21 height 7
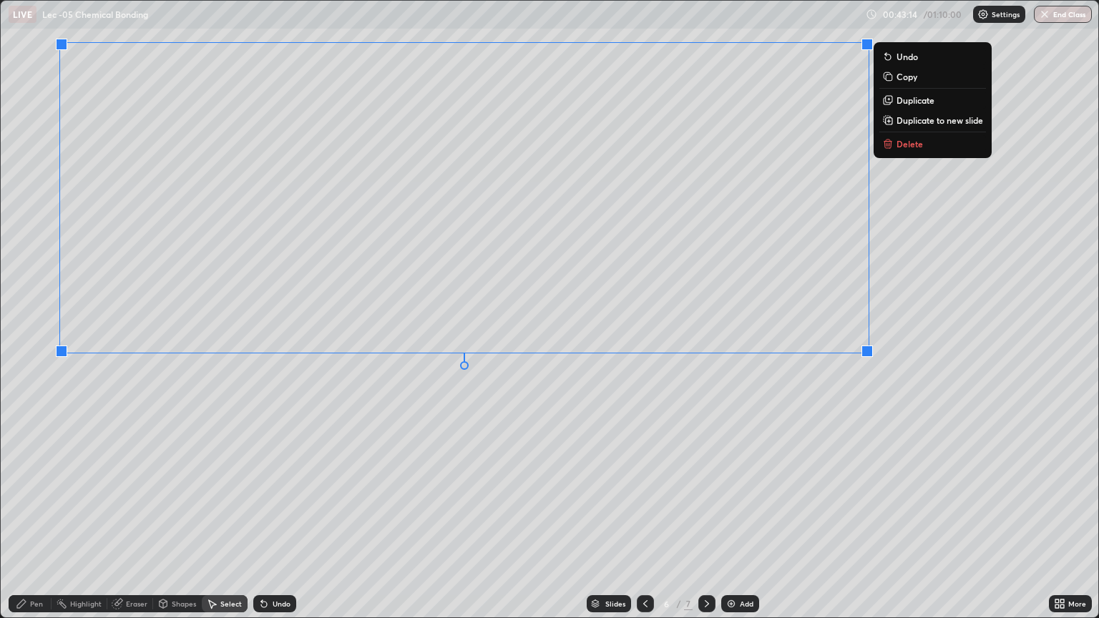
click at [760, 463] on div "0 ° Undo Copy Duplicate Duplicate to new slide Delete" at bounding box center [550, 309] width 1098 height 617
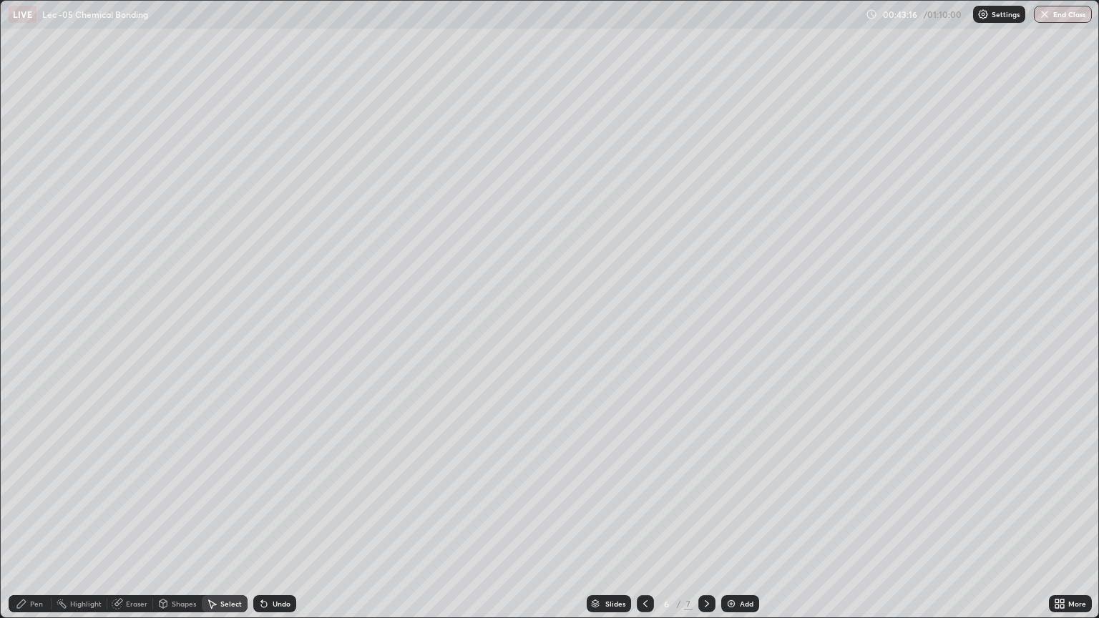
click at [27, 521] on div "Pen" at bounding box center [30, 604] width 43 height 17
click at [26, 354] on div at bounding box center [25, 355] width 9 height 9
click at [705, 521] on icon at bounding box center [706, 603] width 11 height 11
click at [641, 521] on icon at bounding box center [645, 603] width 11 height 11
click at [707, 521] on icon at bounding box center [706, 603] width 11 height 11
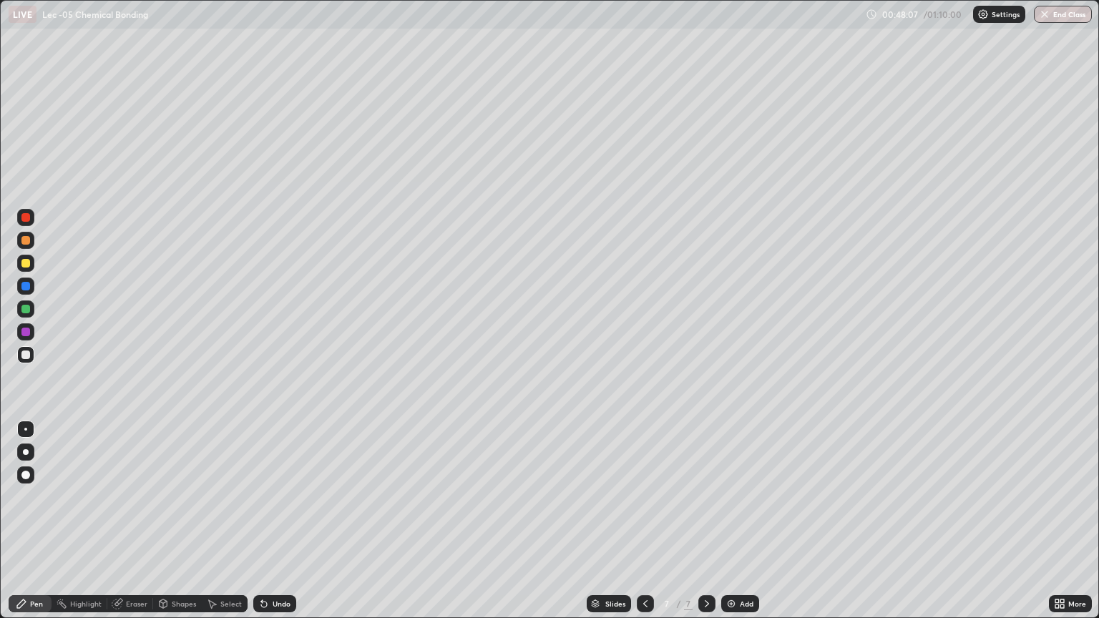
click at [699, 521] on div at bounding box center [707, 604] width 17 height 17
click at [726, 521] on img at bounding box center [731, 603] width 11 height 11
click at [31, 267] on div at bounding box center [25, 263] width 17 height 17
click at [214, 521] on icon at bounding box center [211, 603] width 11 height 11
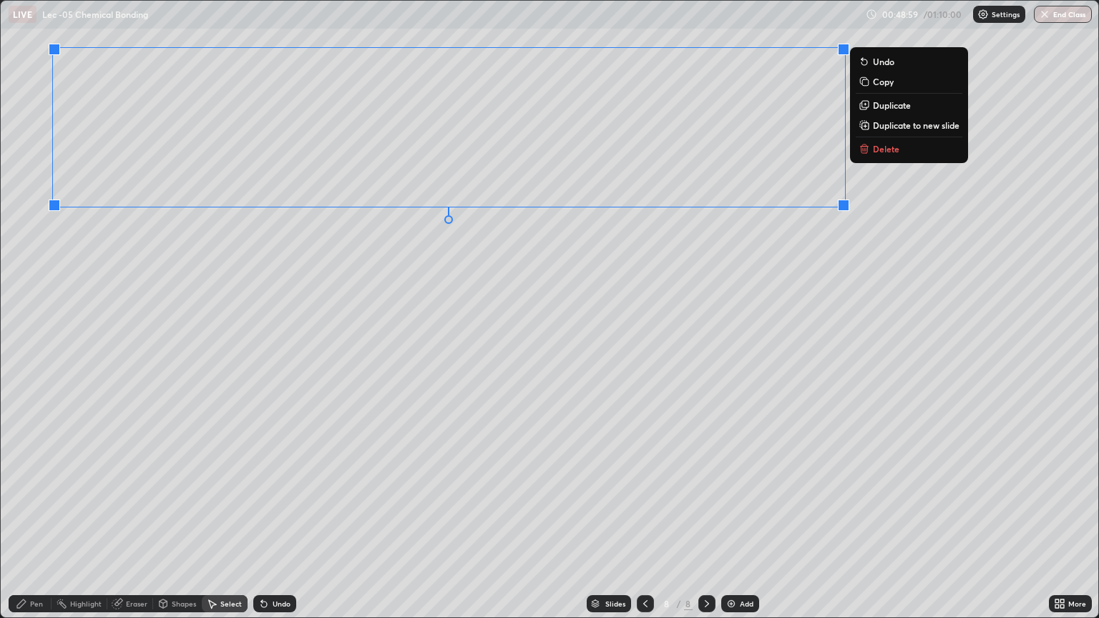
click at [44, 521] on div "Pen" at bounding box center [30, 604] width 43 height 17
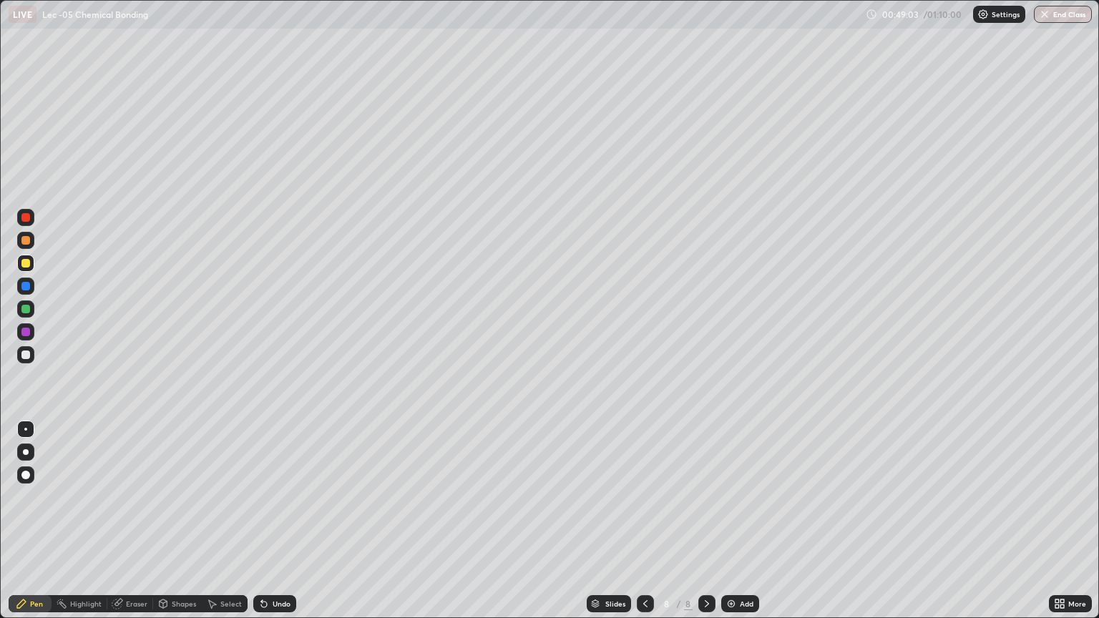
click at [265, 521] on icon at bounding box center [263, 603] width 11 height 11
click at [262, 521] on icon at bounding box center [264, 605] width 6 height 6
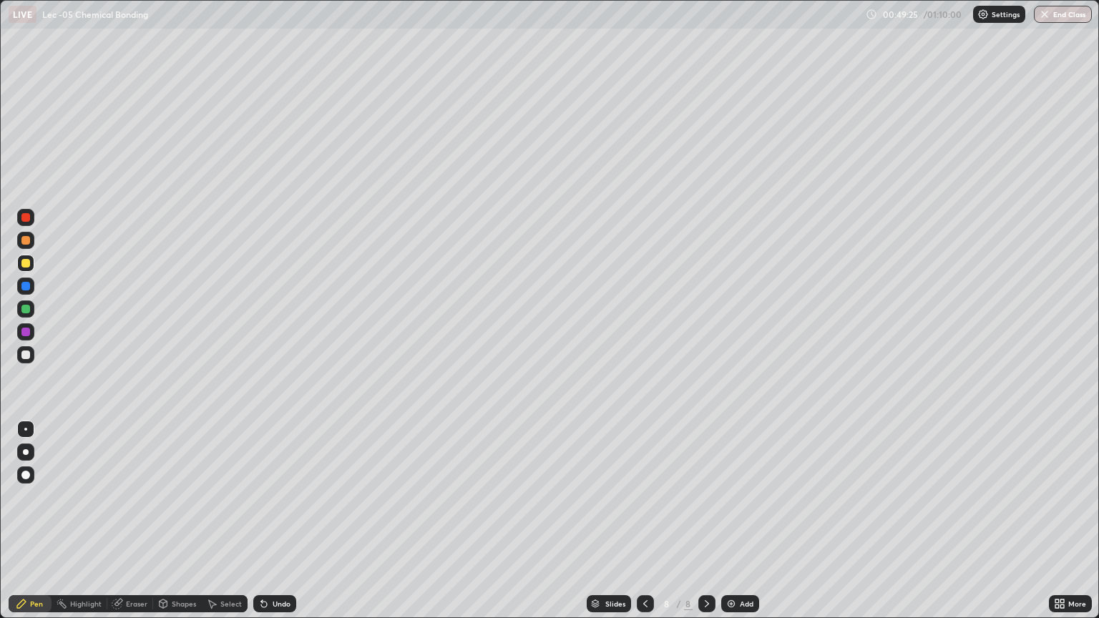
click at [266, 521] on icon at bounding box center [263, 603] width 11 height 11
click at [268, 521] on div "Undo" at bounding box center [274, 604] width 43 height 17
click at [267, 521] on icon at bounding box center [263, 603] width 11 height 11
click at [268, 521] on div "Undo" at bounding box center [274, 604] width 43 height 17
click at [227, 521] on div "Select" at bounding box center [230, 604] width 21 height 7
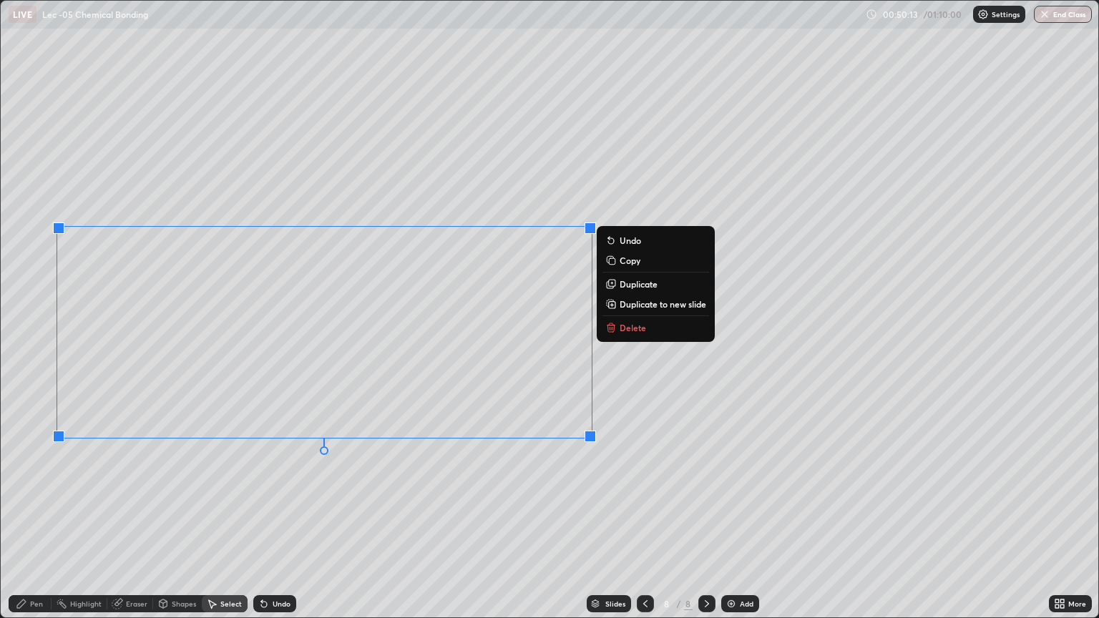
click at [185, 500] on div "0 ° Undo Copy Duplicate Duplicate to new slide Delete" at bounding box center [550, 309] width 1098 height 617
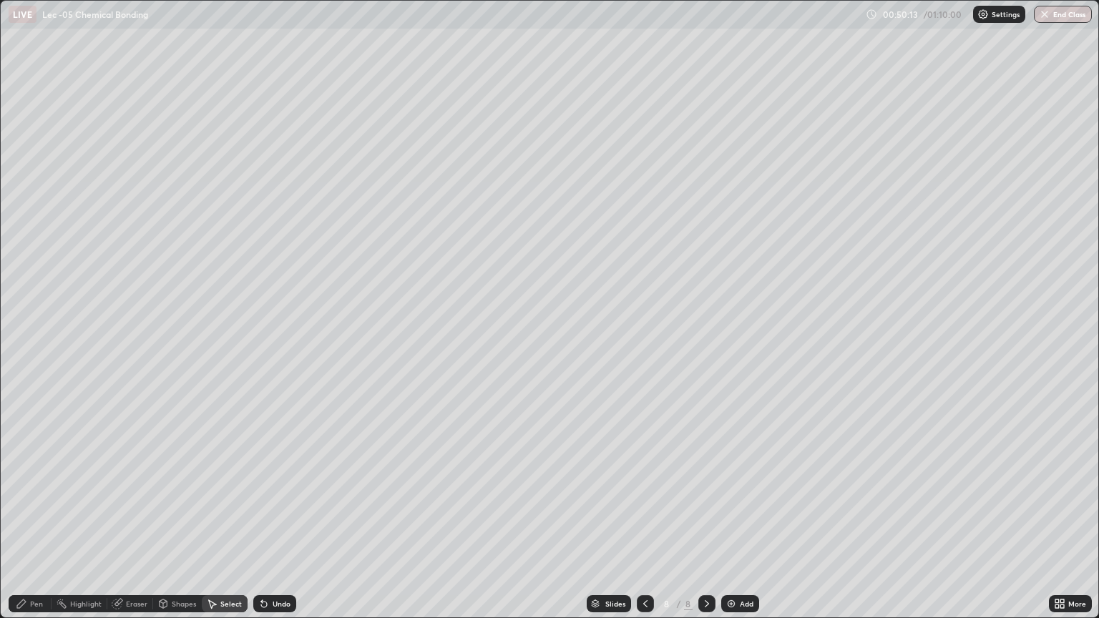
click at [26, 521] on icon at bounding box center [21, 603] width 11 height 11
click at [738, 521] on div "Add" at bounding box center [741, 604] width 38 height 17
click at [268, 521] on div "Undo" at bounding box center [274, 604] width 43 height 17
click at [258, 521] on div "Undo" at bounding box center [274, 604] width 43 height 17
click at [257, 521] on div "Undo" at bounding box center [274, 604] width 43 height 17
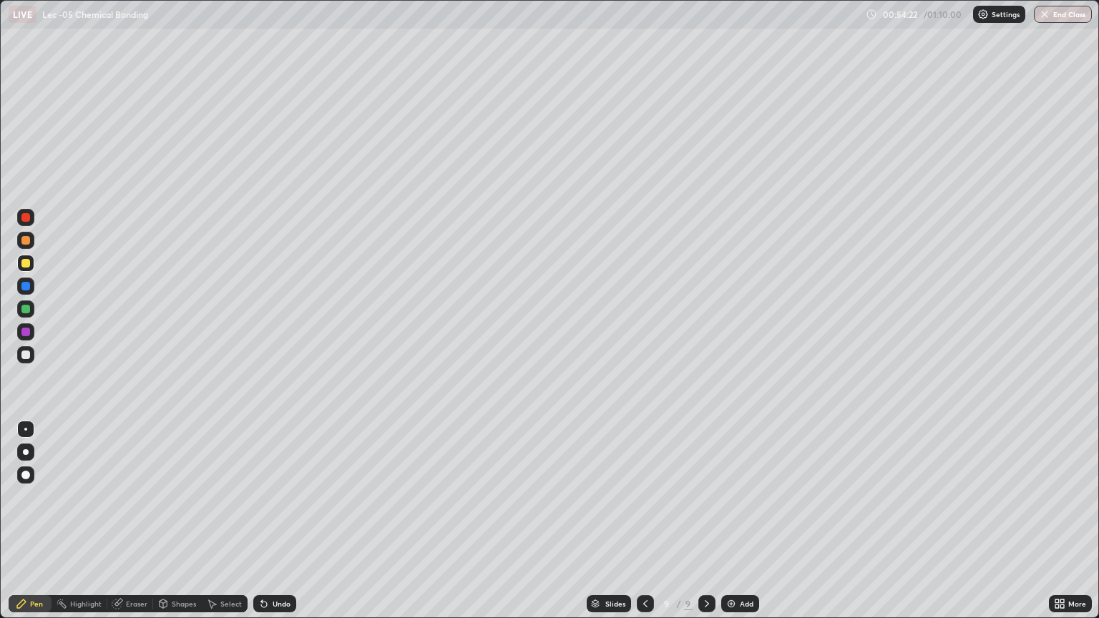
click at [254, 521] on div "Undo" at bounding box center [274, 604] width 43 height 17
click at [28, 289] on div at bounding box center [25, 286] width 9 height 9
click at [29, 265] on div at bounding box center [25, 263] width 9 height 9
click at [31, 239] on div at bounding box center [25, 240] width 17 height 17
click at [226, 521] on div "Select" at bounding box center [225, 604] width 46 height 17
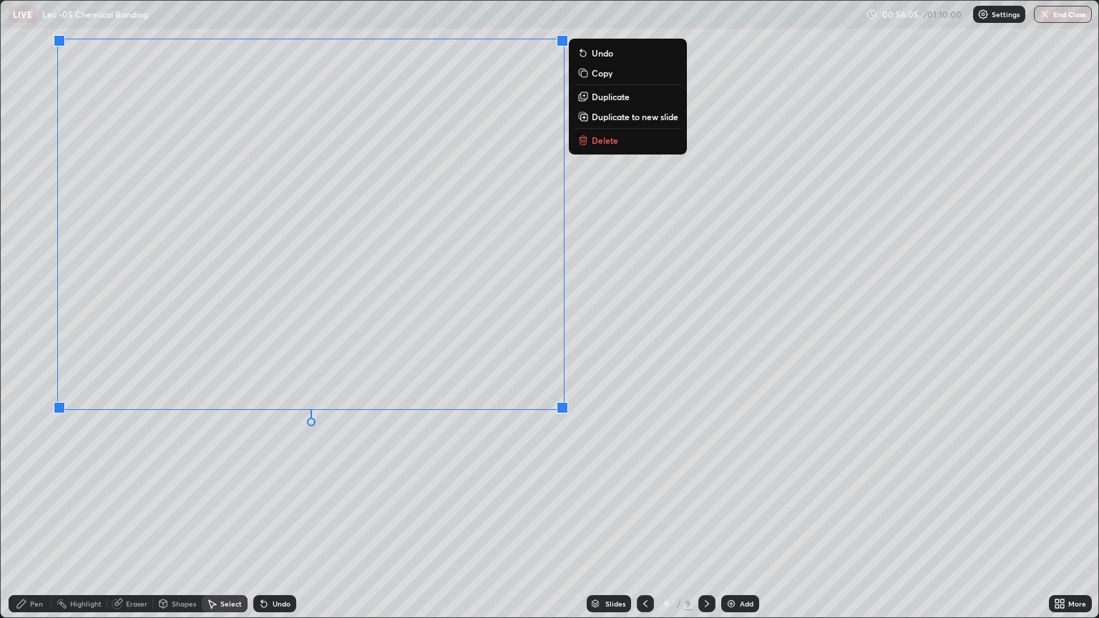
click at [198, 481] on div "0 ° Undo Copy Duplicate Duplicate to new slide Delete" at bounding box center [550, 309] width 1098 height 617
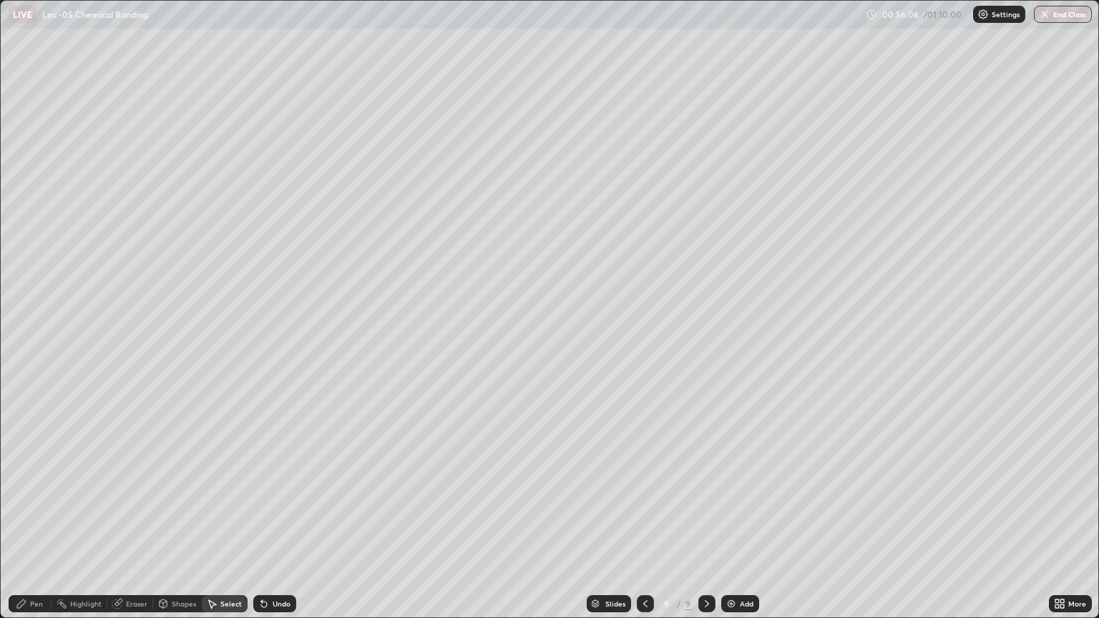
click at [33, 521] on div "Pen" at bounding box center [30, 604] width 43 height 17
click at [26, 313] on div at bounding box center [25, 309] width 9 height 9
click at [122, 521] on div "Eraser" at bounding box center [130, 604] width 46 height 17
click at [31, 521] on div "Pen" at bounding box center [36, 604] width 13 height 7
click at [644, 521] on icon at bounding box center [645, 603] width 11 height 11
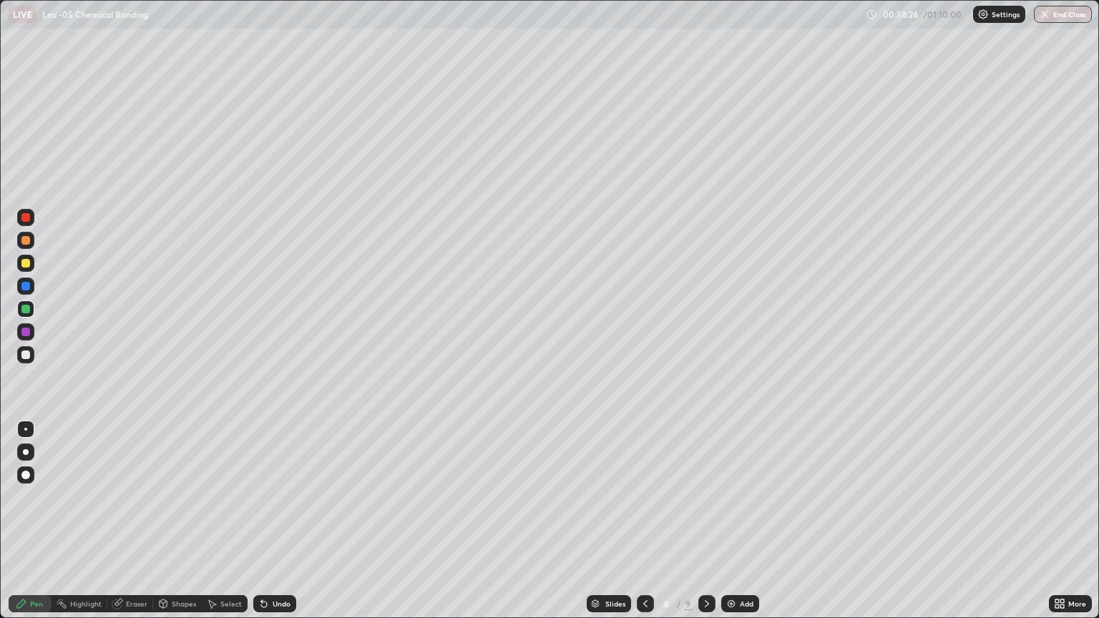
click at [706, 521] on icon at bounding box center [706, 603] width 11 height 11
click at [644, 521] on icon at bounding box center [645, 603] width 11 height 11
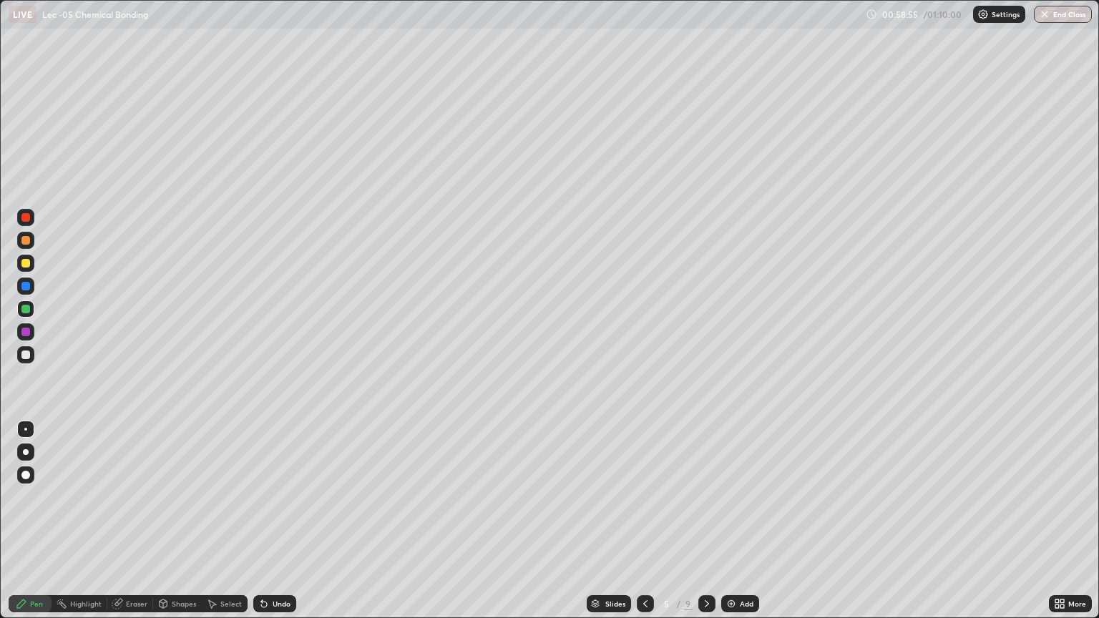
click at [641, 521] on icon at bounding box center [645, 603] width 11 height 11
click at [706, 521] on icon at bounding box center [706, 603] width 11 height 11
click at [704, 521] on icon at bounding box center [706, 603] width 11 height 11
click at [707, 521] on icon at bounding box center [707, 604] width 4 height 7
click at [712, 521] on div at bounding box center [707, 604] width 17 height 17
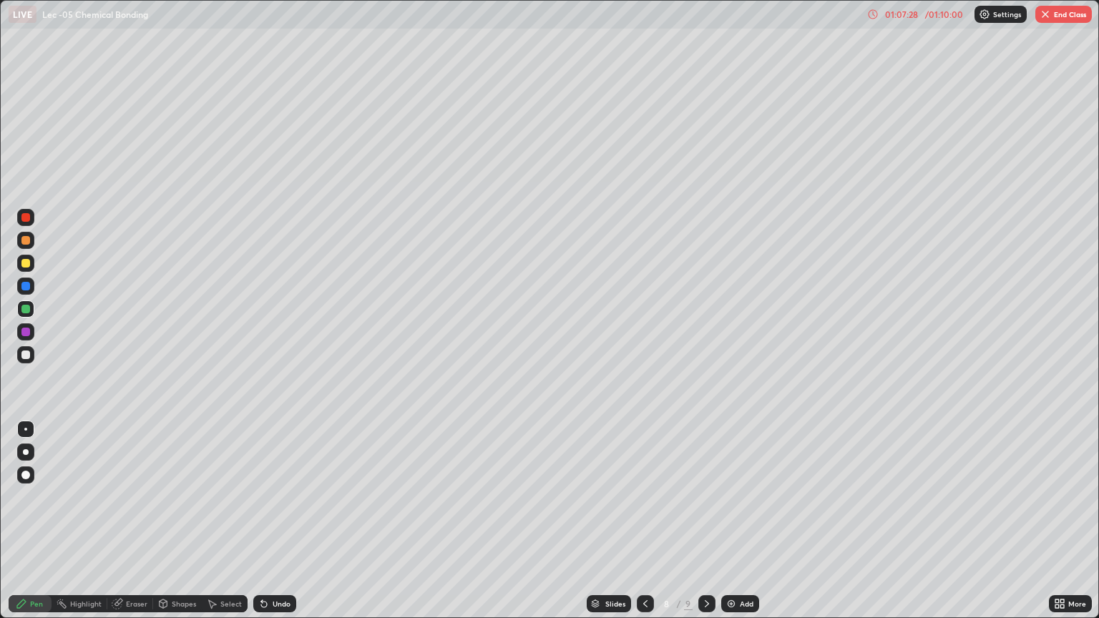
click at [266, 521] on icon at bounding box center [263, 603] width 11 height 11
click at [700, 521] on div at bounding box center [707, 604] width 17 height 17
click at [275, 521] on div "Undo" at bounding box center [282, 604] width 18 height 7
click at [276, 521] on div "Undo" at bounding box center [282, 604] width 18 height 7
click at [644, 521] on icon at bounding box center [645, 603] width 11 height 11
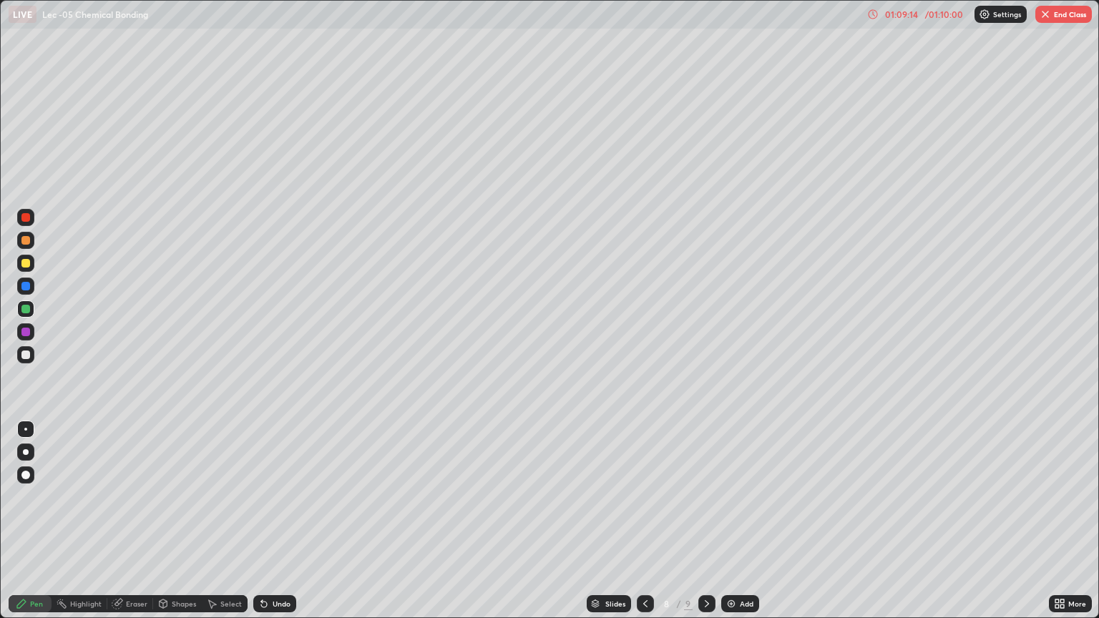
click at [644, 521] on icon at bounding box center [645, 603] width 11 height 11
click at [652, 521] on div at bounding box center [645, 604] width 17 height 17
click at [704, 521] on icon at bounding box center [706, 603] width 11 height 11
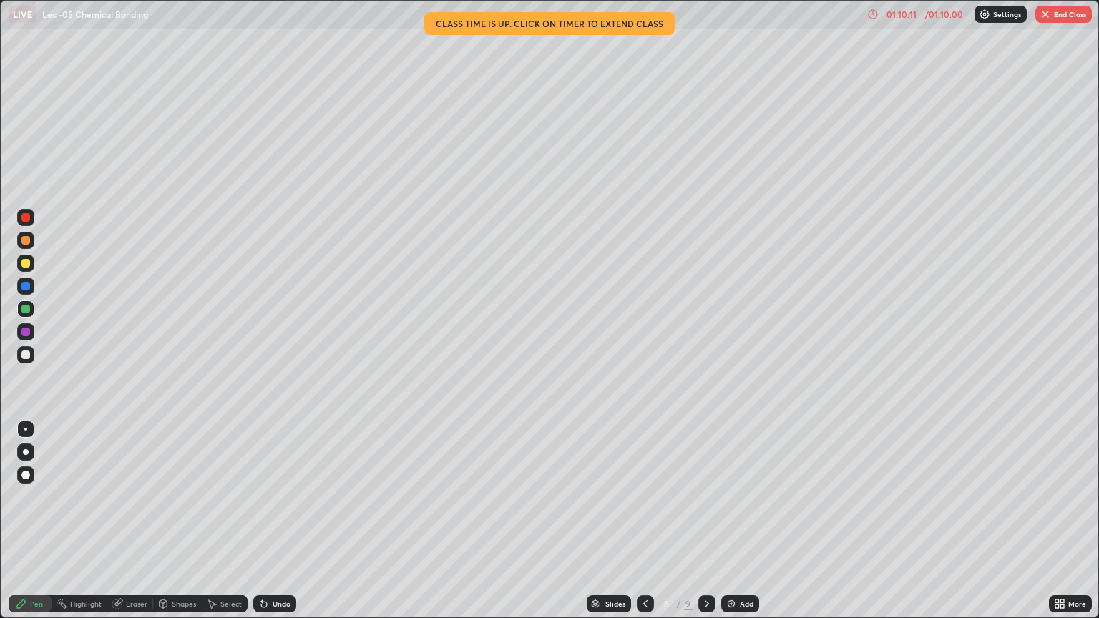
click at [1071, 521] on div "More" at bounding box center [1078, 604] width 18 height 7
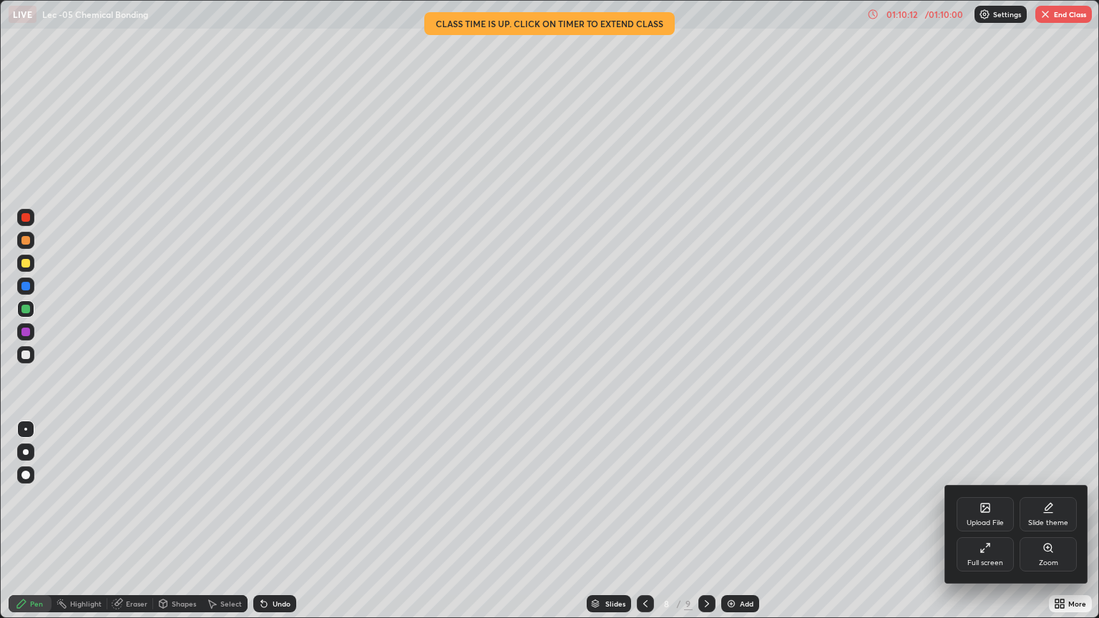
click at [965, 521] on div "Full screen" at bounding box center [985, 555] width 57 height 34
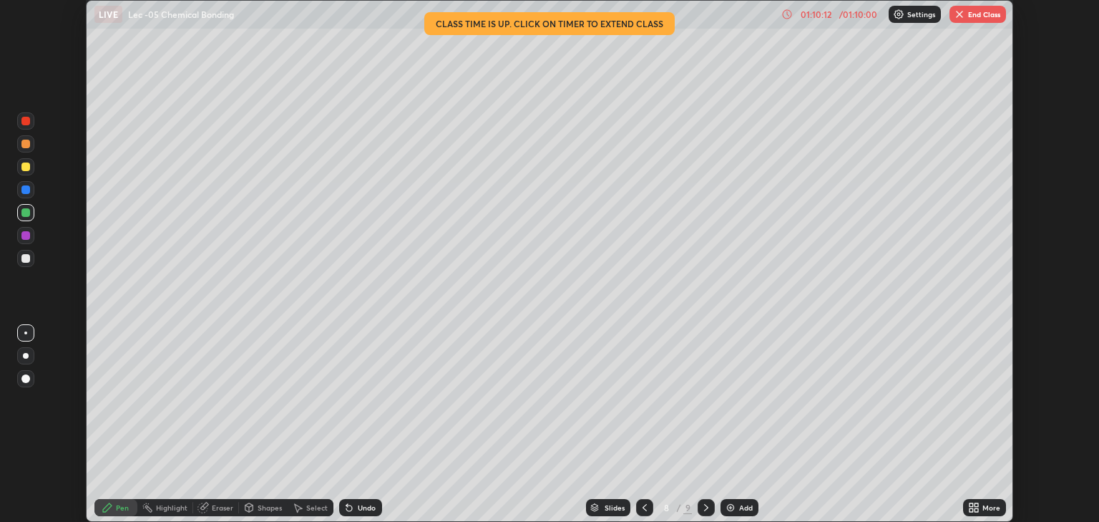
scroll to position [71059, 70482]
click at [964, 21] on button "End Class" at bounding box center [978, 14] width 57 height 17
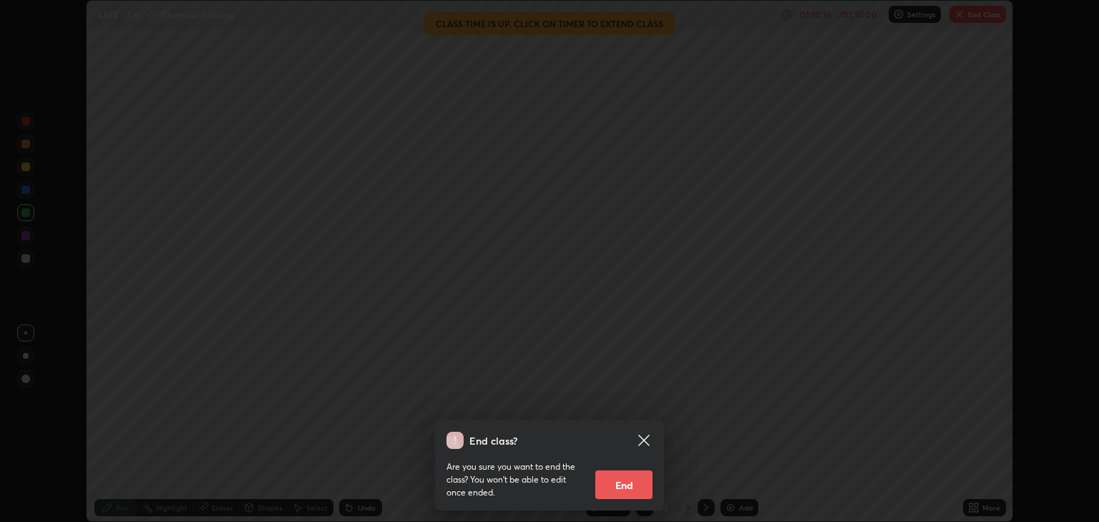
click at [638, 482] on button "End" at bounding box center [624, 484] width 57 height 29
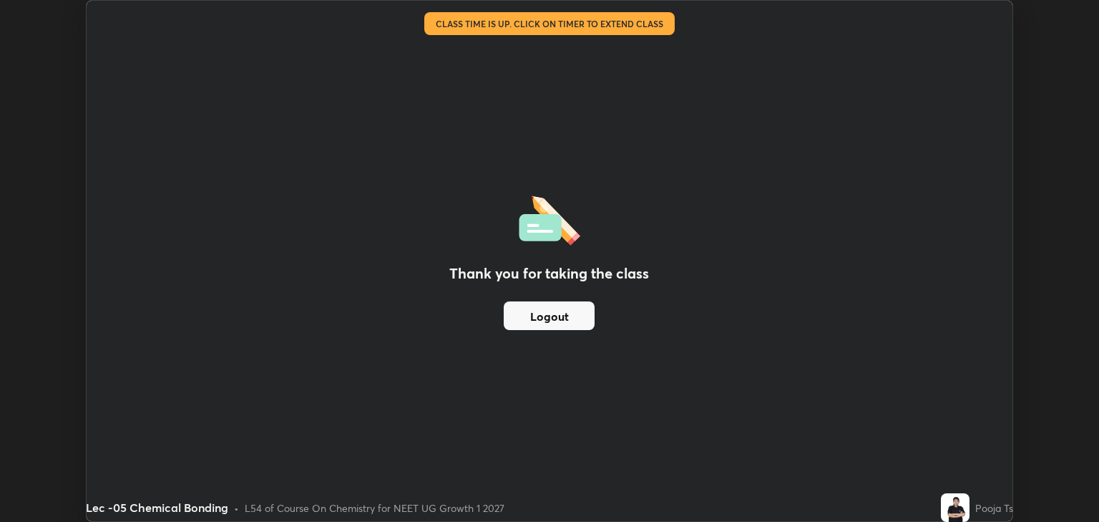
click at [534, 318] on button "Logout" at bounding box center [549, 315] width 91 height 29
click at [974, 346] on div "Thank you for taking the class Logout" at bounding box center [550, 261] width 926 height 520
